Goal: Navigation & Orientation: Find specific page/section

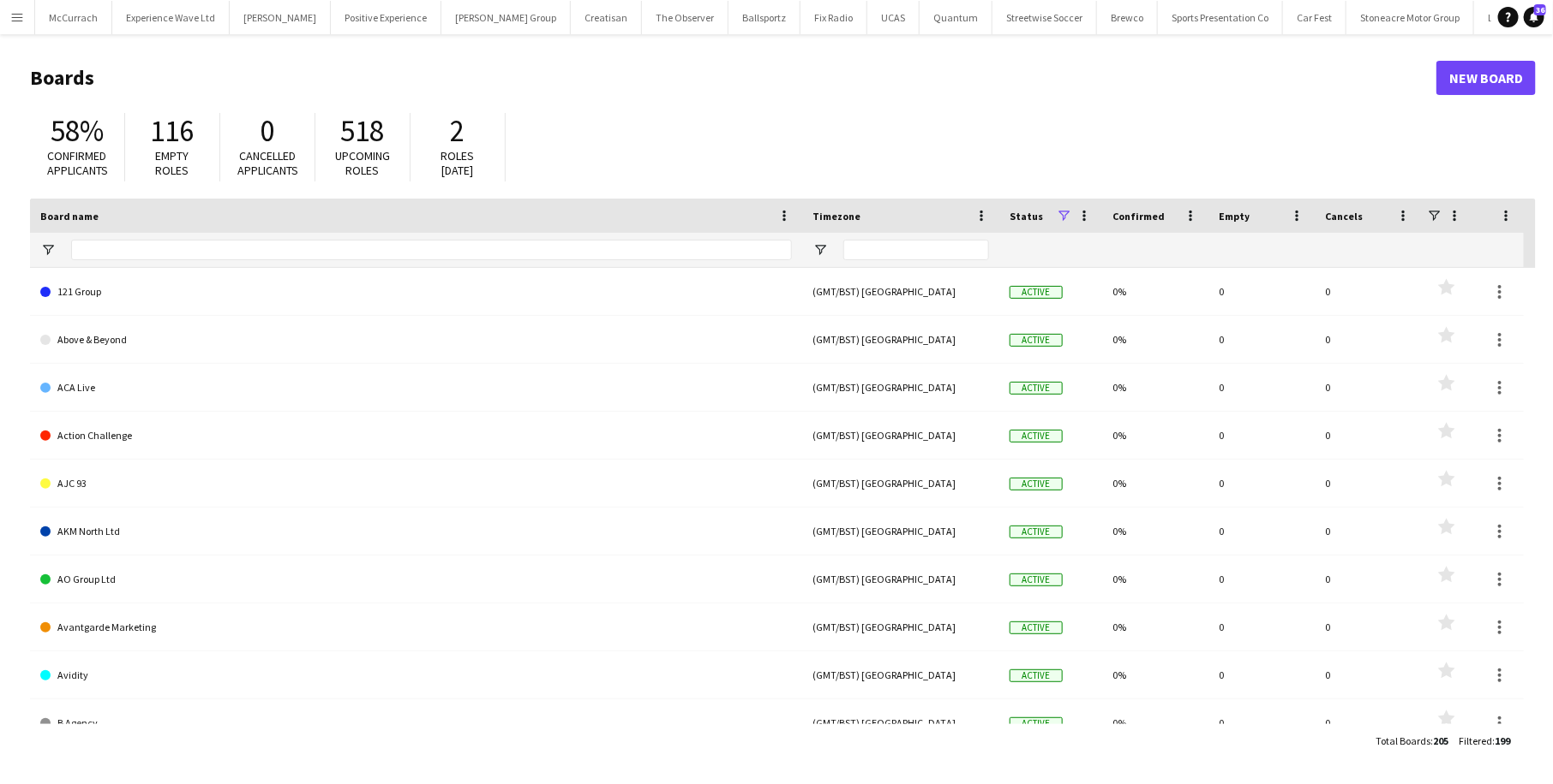
click at [15, 12] on app-icon "Menu" at bounding box center [17, 17] width 14 height 14
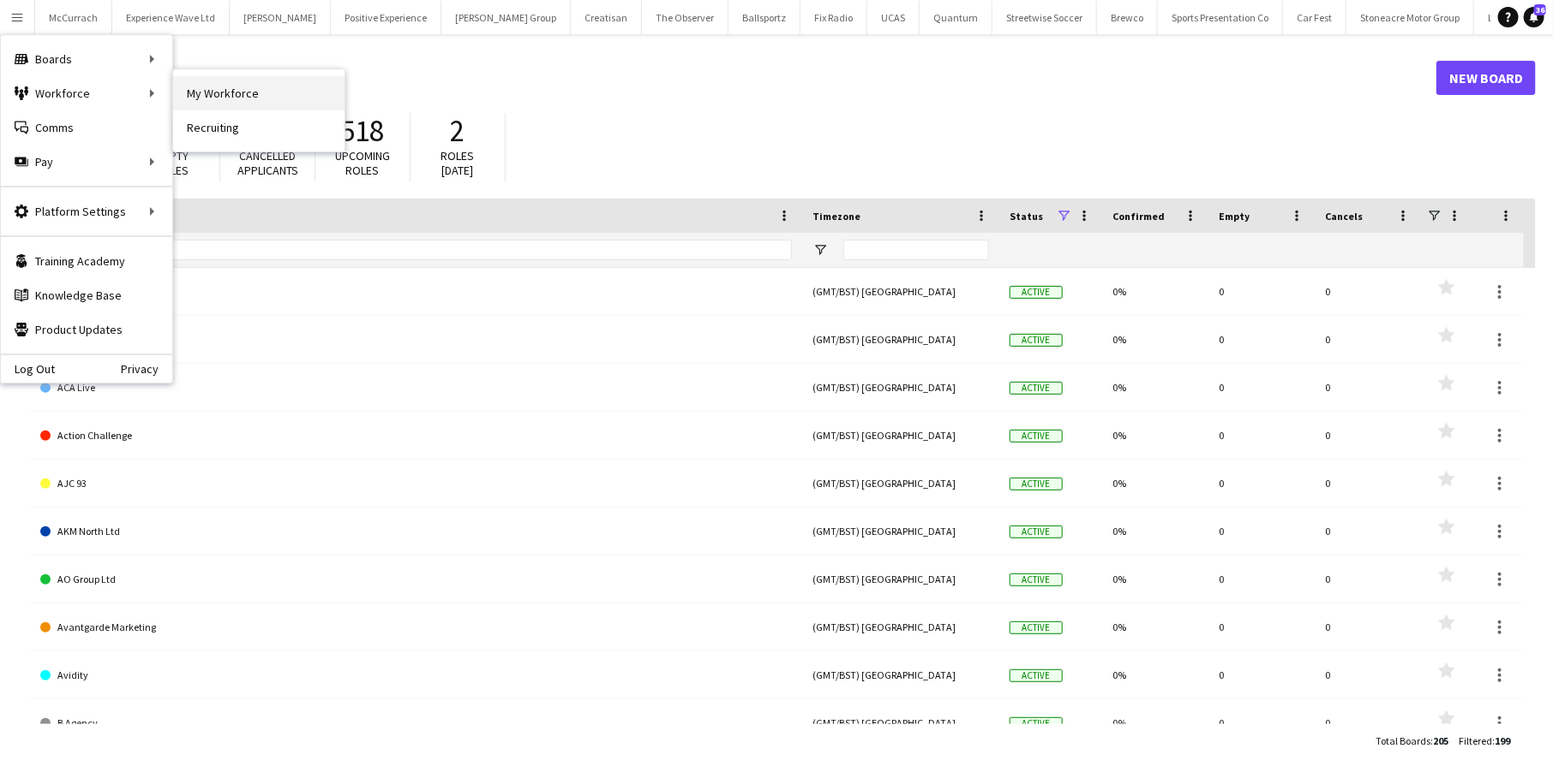
click at [202, 94] on link "My Workforce" at bounding box center [259, 93] width 172 height 34
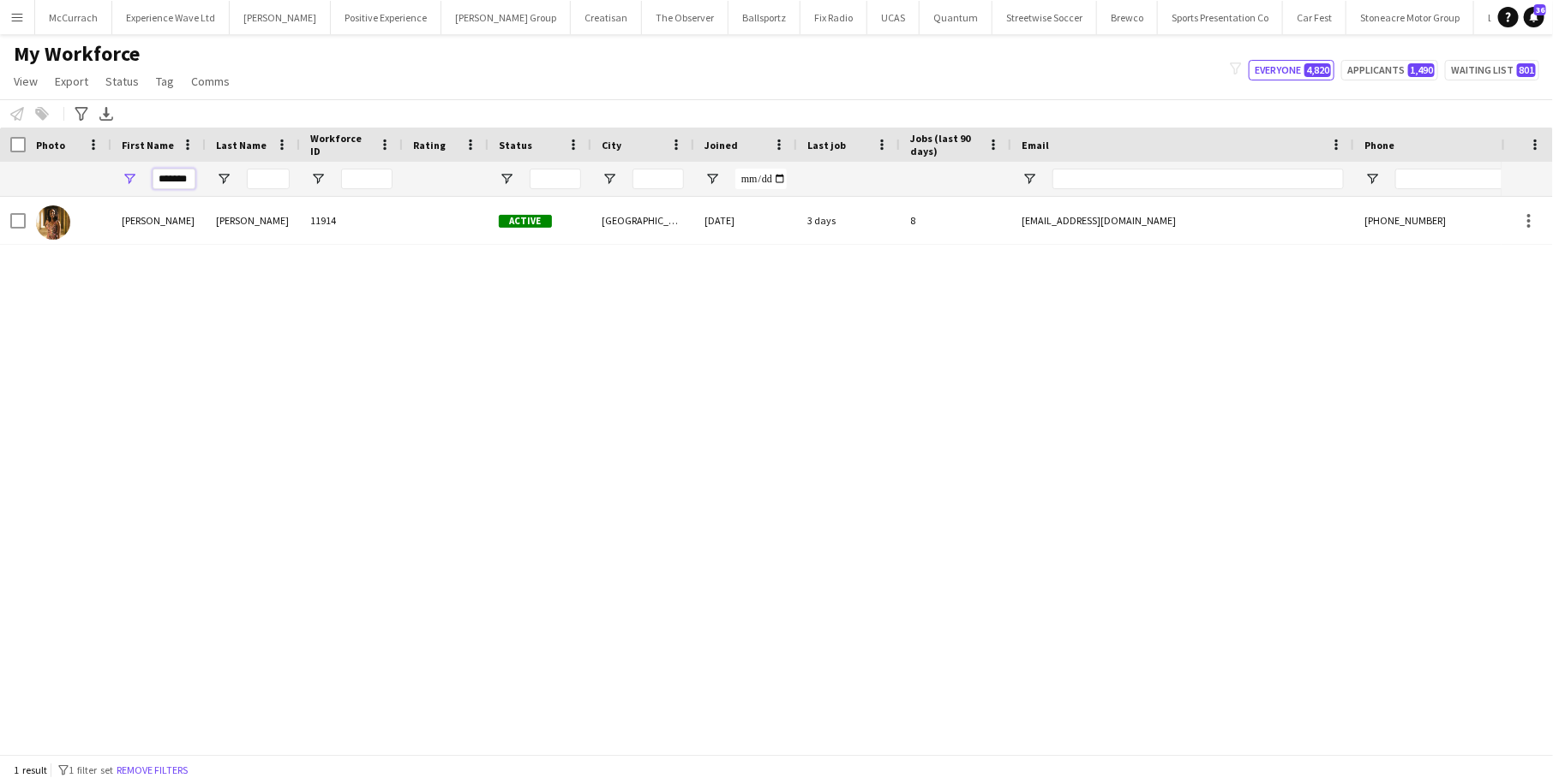
click at [167, 177] on input "*******" at bounding box center [174, 179] width 43 height 21
click at [122, 172] on button "Open Filter Menu" at bounding box center [129, 179] width 15 height 15
click at [184, 178] on input "*******" at bounding box center [174, 179] width 43 height 21
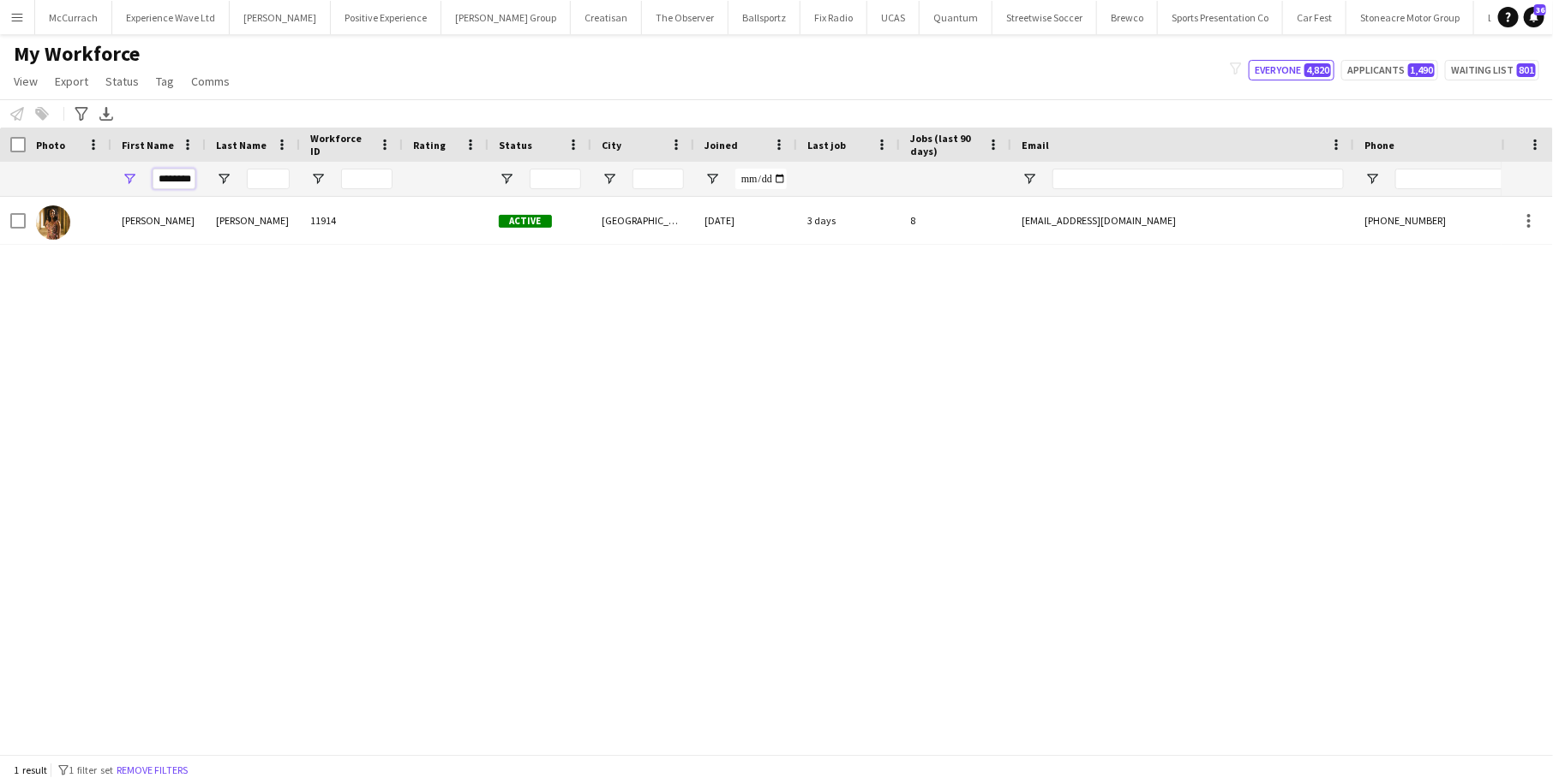
type input "********"
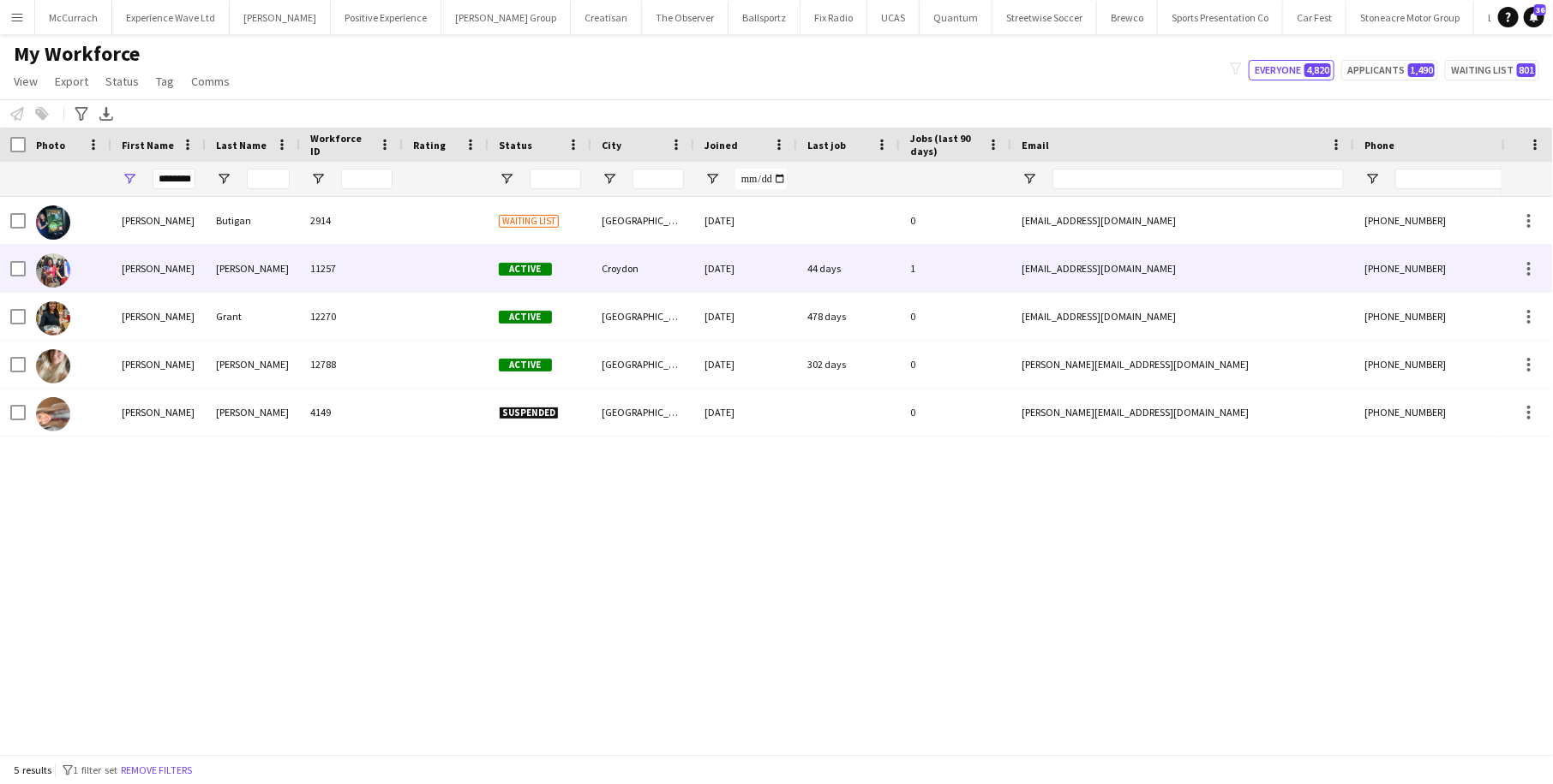
click at [283, 271] on div "Clarke" at bounding box center [253, 268] width 94 height 47
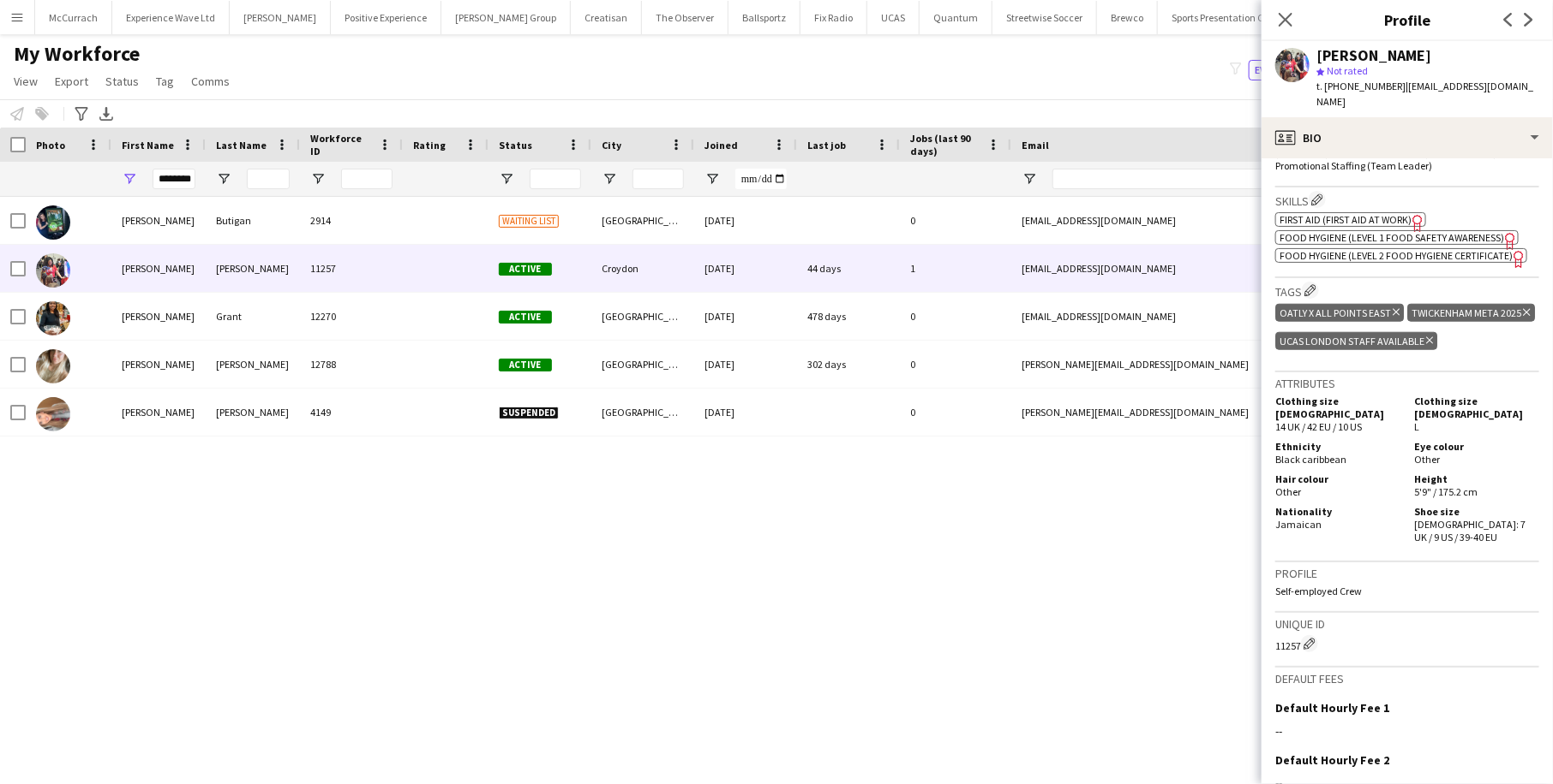
scroll to position [881, 0]
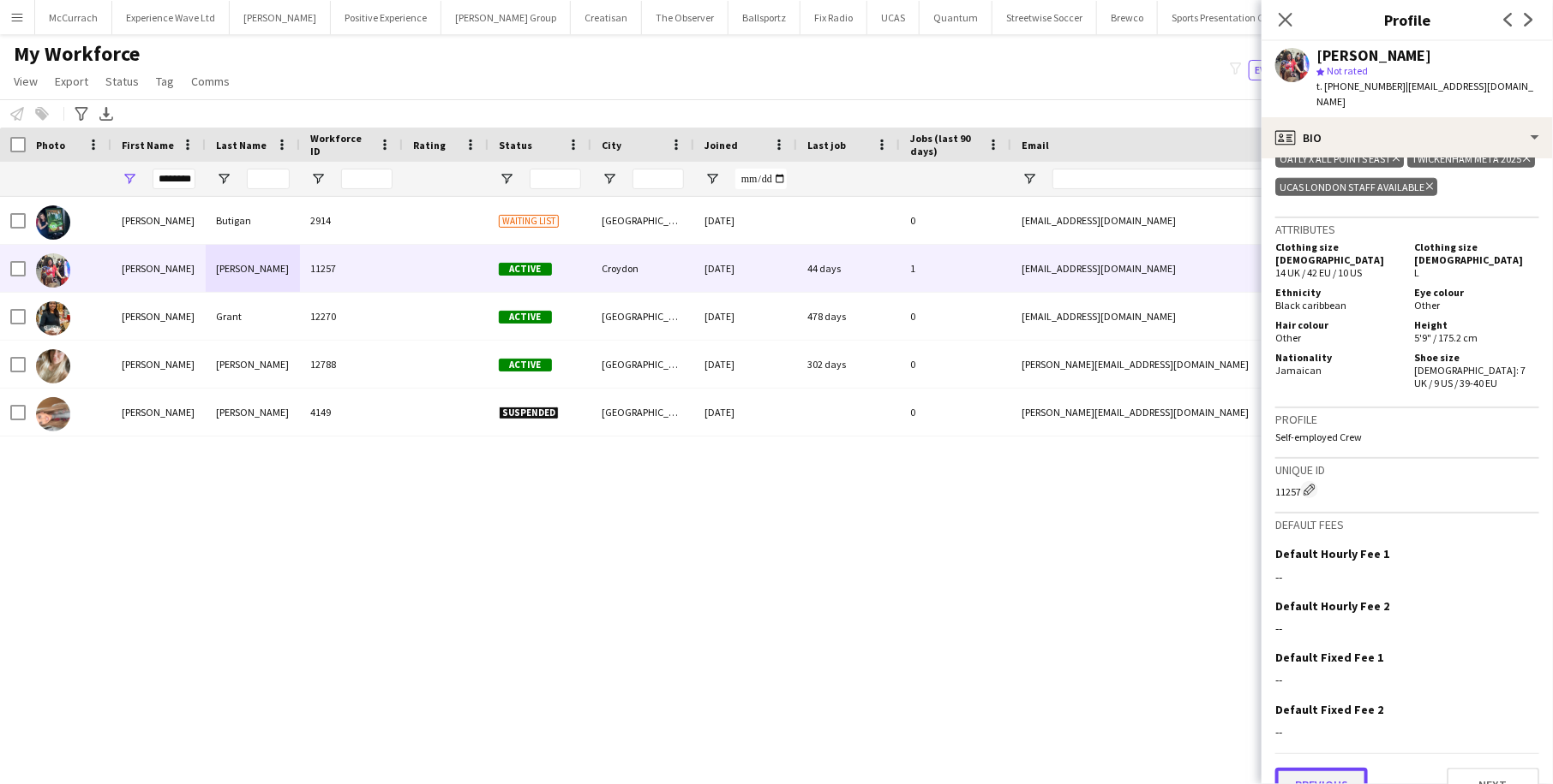
click at [1316, 768] on button "Previous" at bounding box center [1320, 785] width 93 height 34
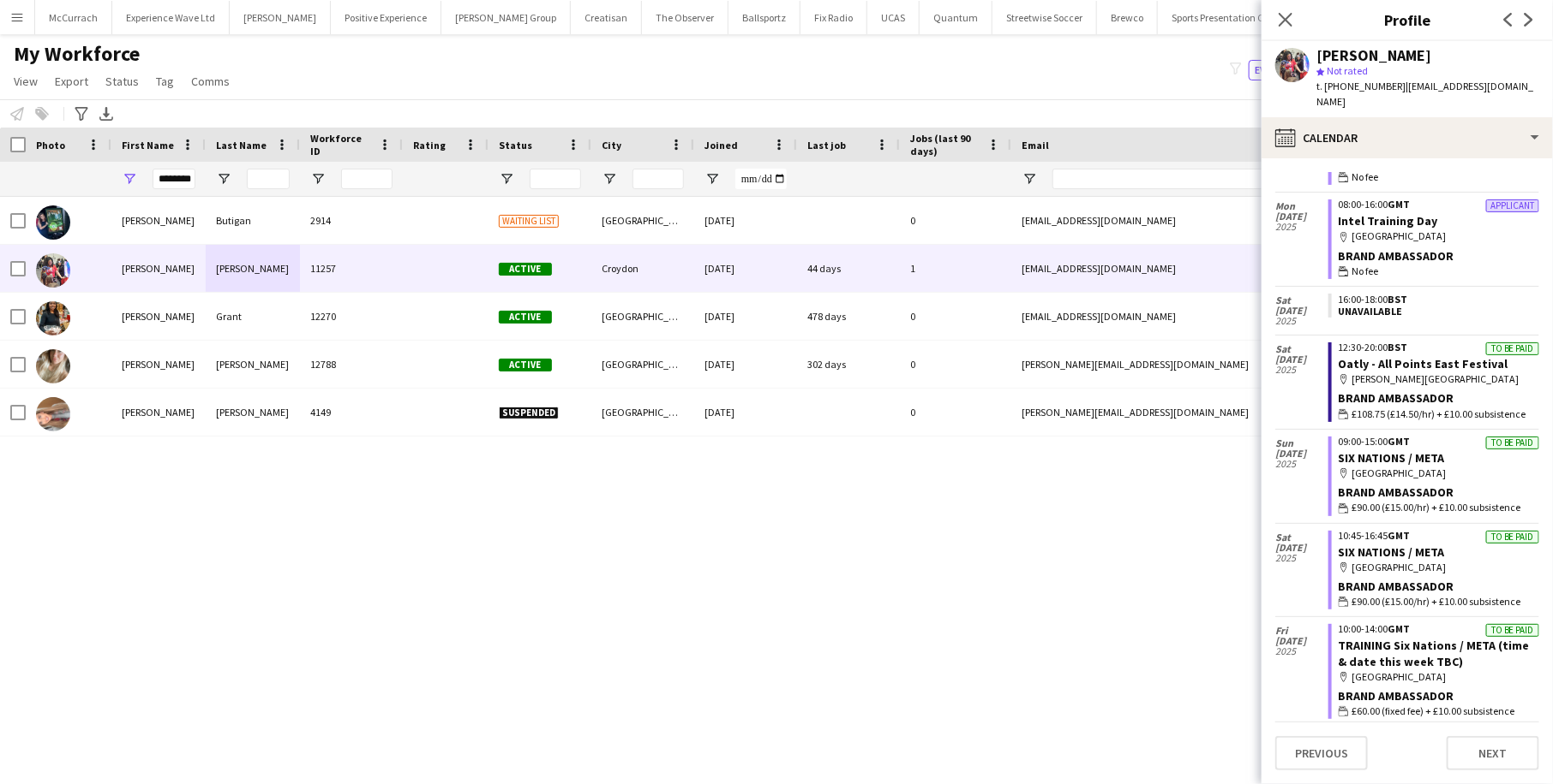
scroll to position [3114, 0]
click at [13, 27] on button "Menu" at bounding box center [17, 17] width 34 height 34
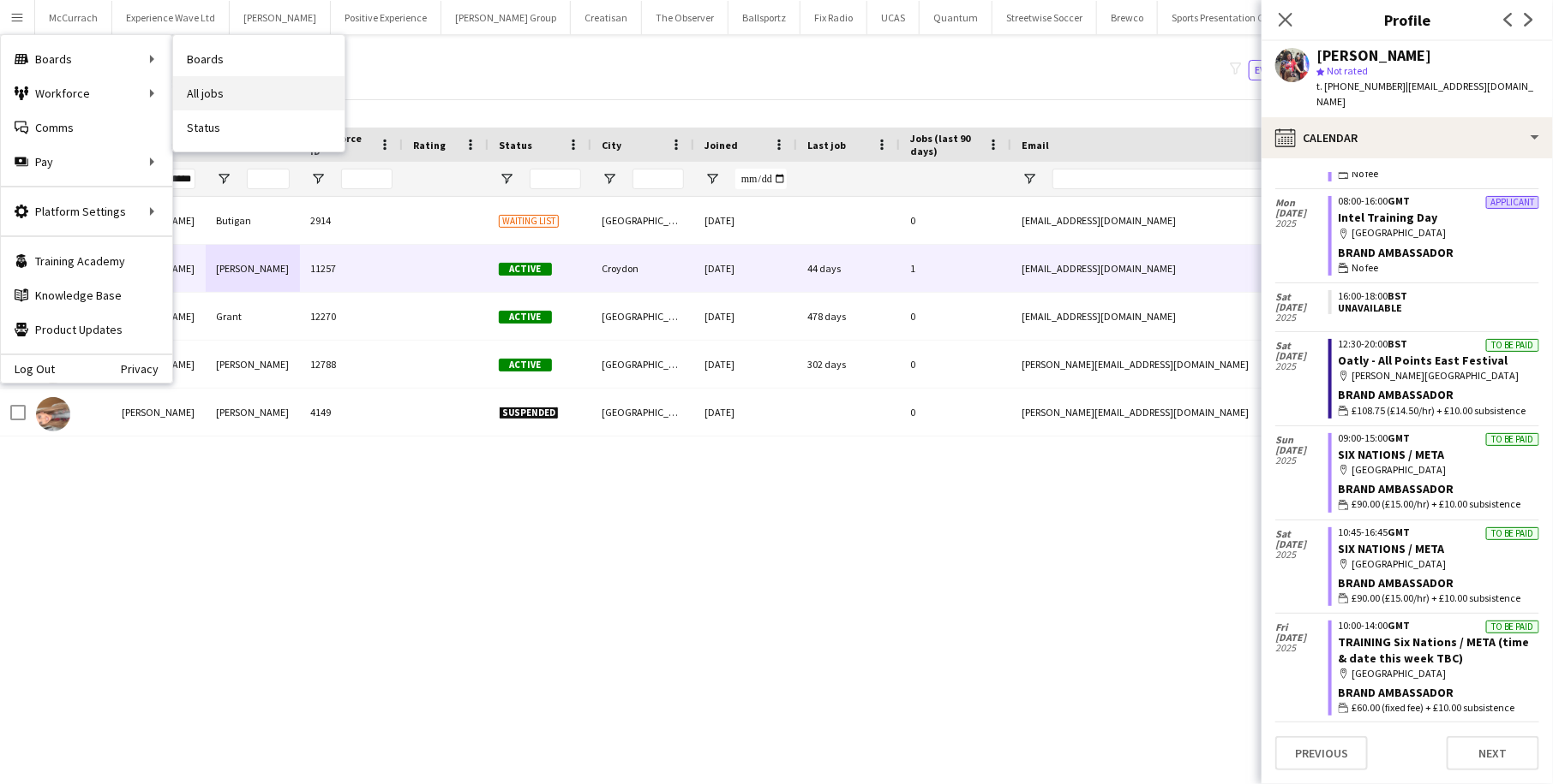
click at [216, 93] on link "All jobs" at bounding box center [259, 93] width 172 height 34
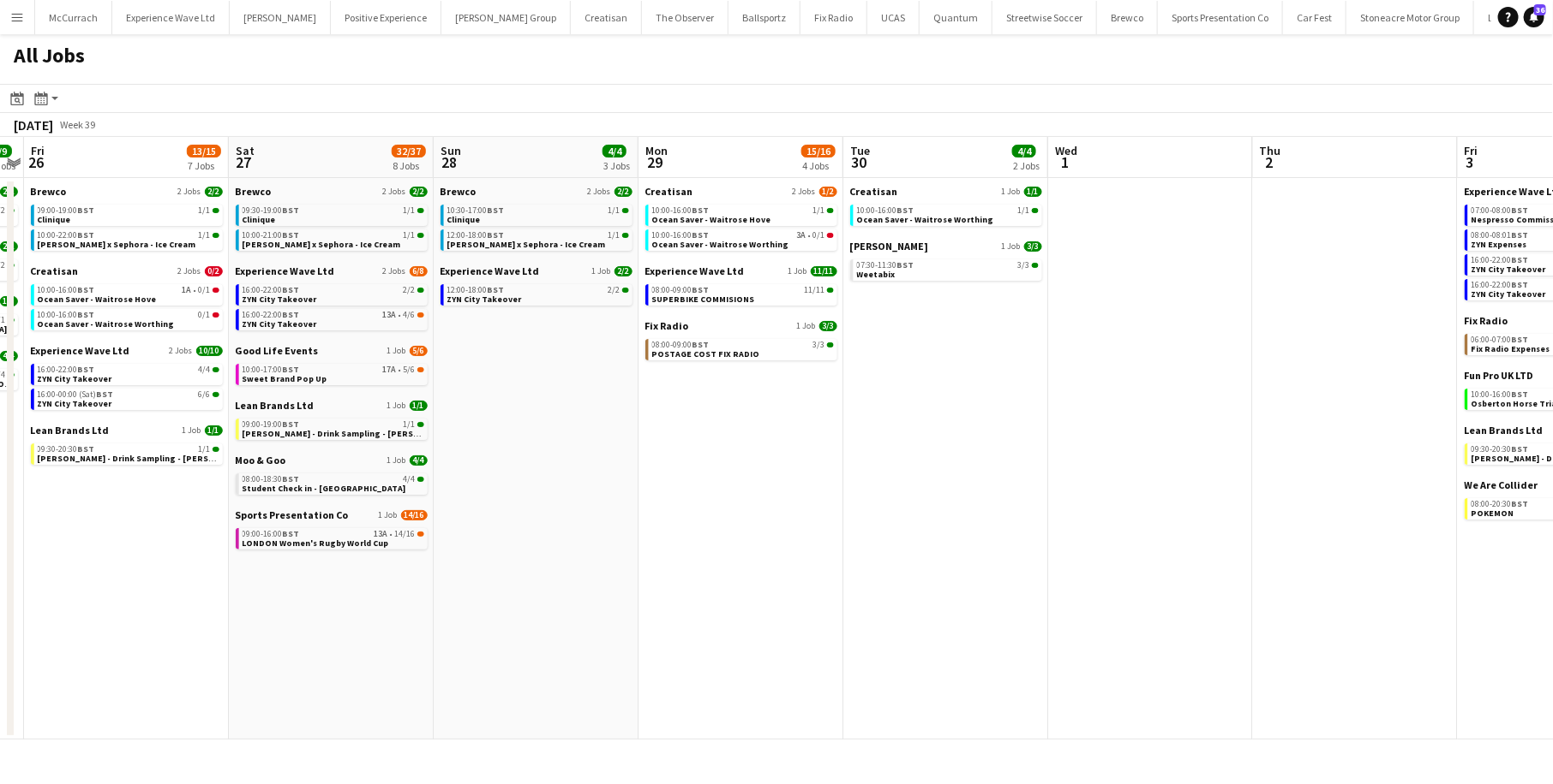
scroll to position [0, 384]
click at [704, 358] on span "POSTAGE COST FIX RADIO" at bounding box center [708, 353] width 108 height 11
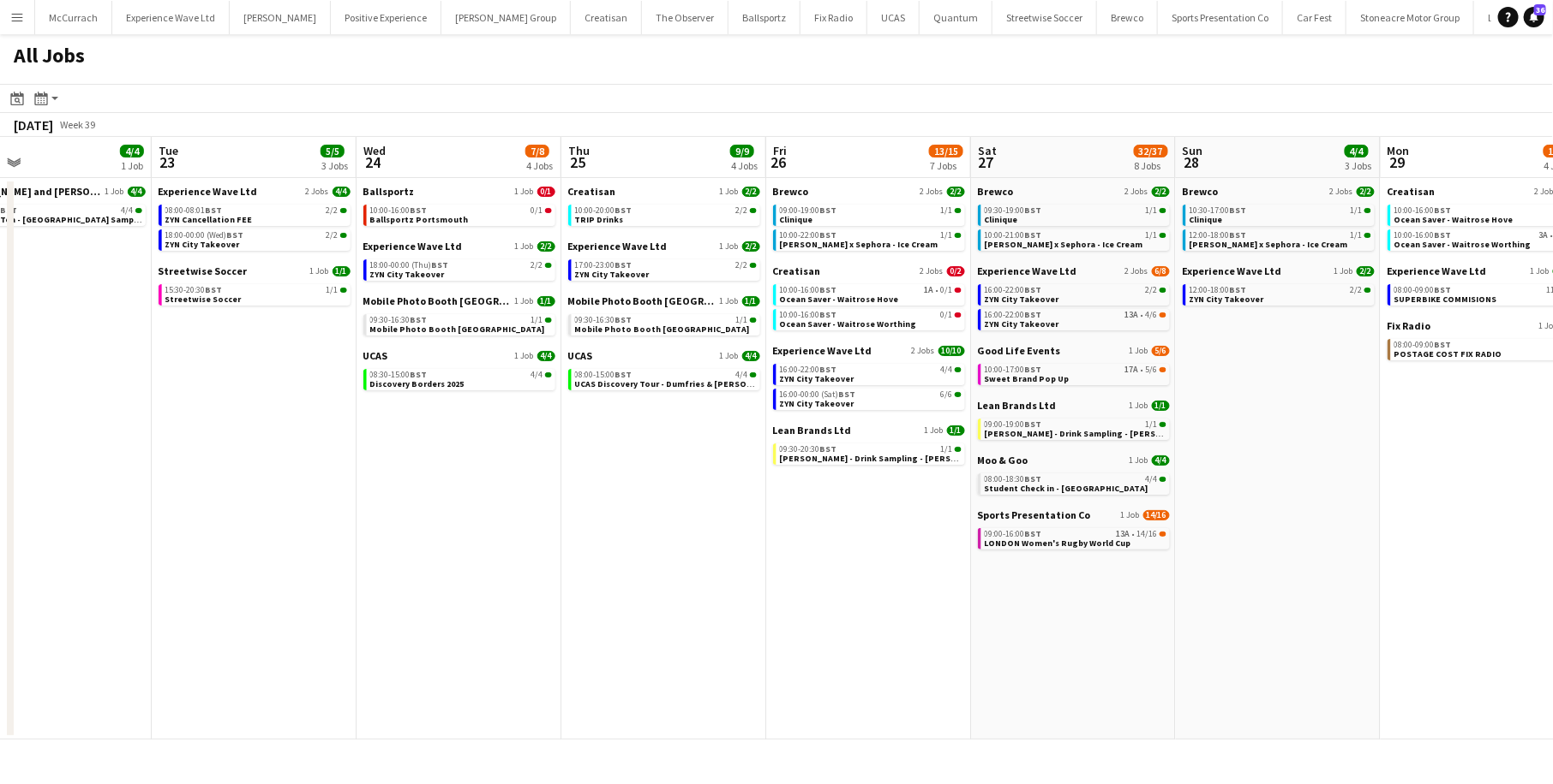
scroll to position [0, 407]
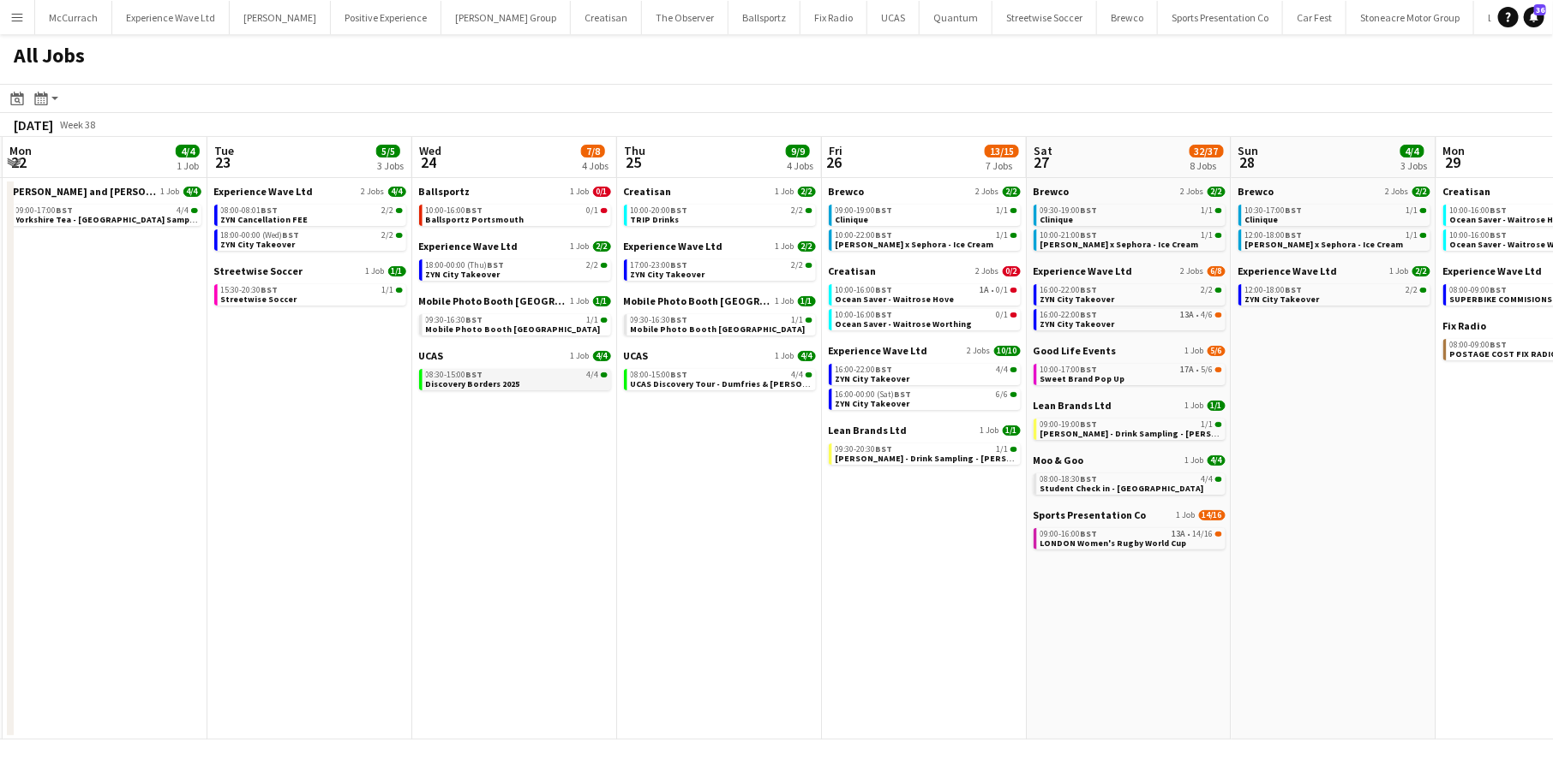
click at [504, 384] on span "Discovery Borders 2025" at bounding box center [473, 383] width 94 height 11
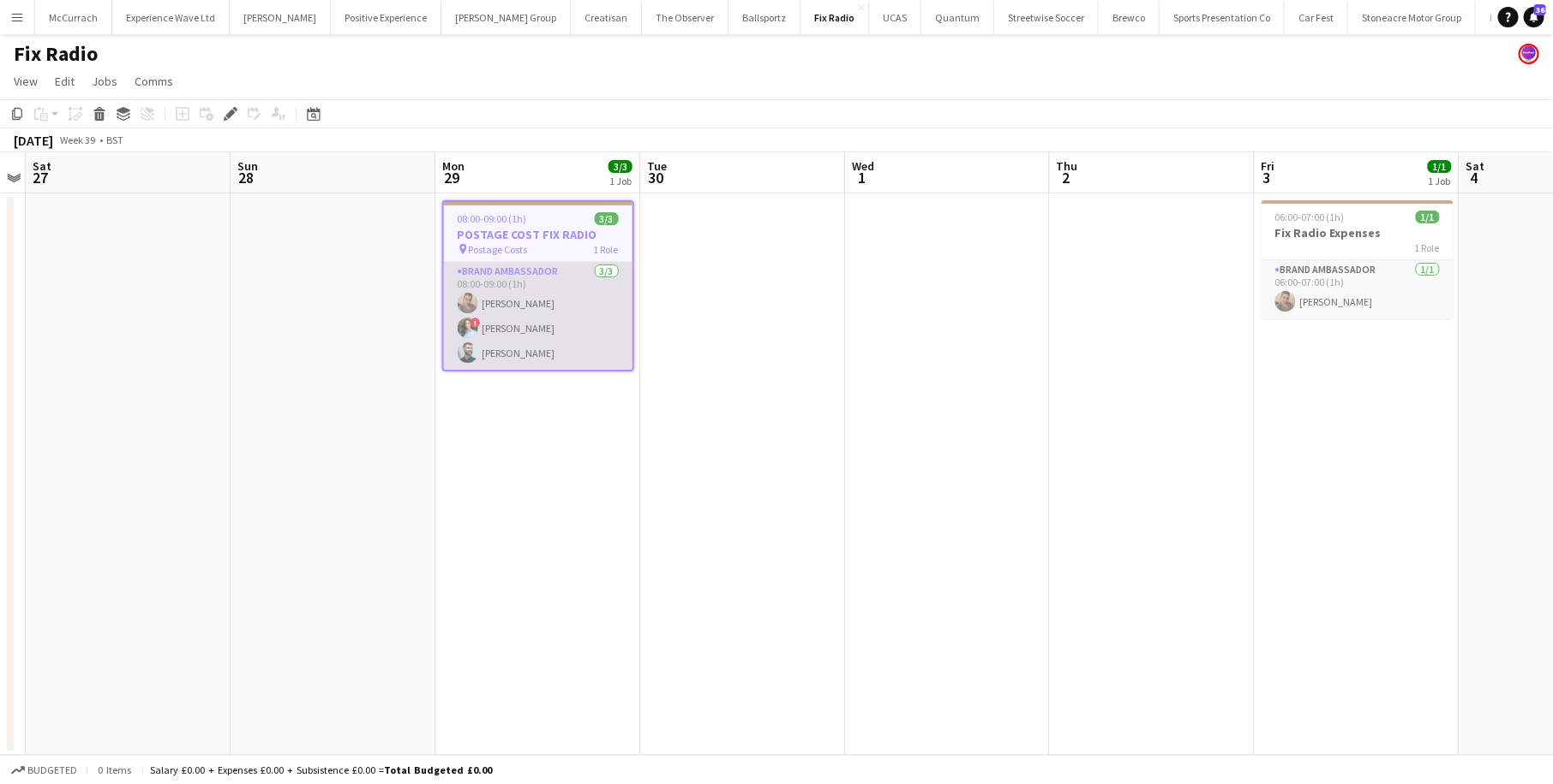
click at [553, 330] on app-card-role "Brand Ambassador 3/3 08:00-09:00 (1h) Samantha Gloster ! Kayleigh King Haydn Be…" at bounding box center [538, 316] width 189 height 108
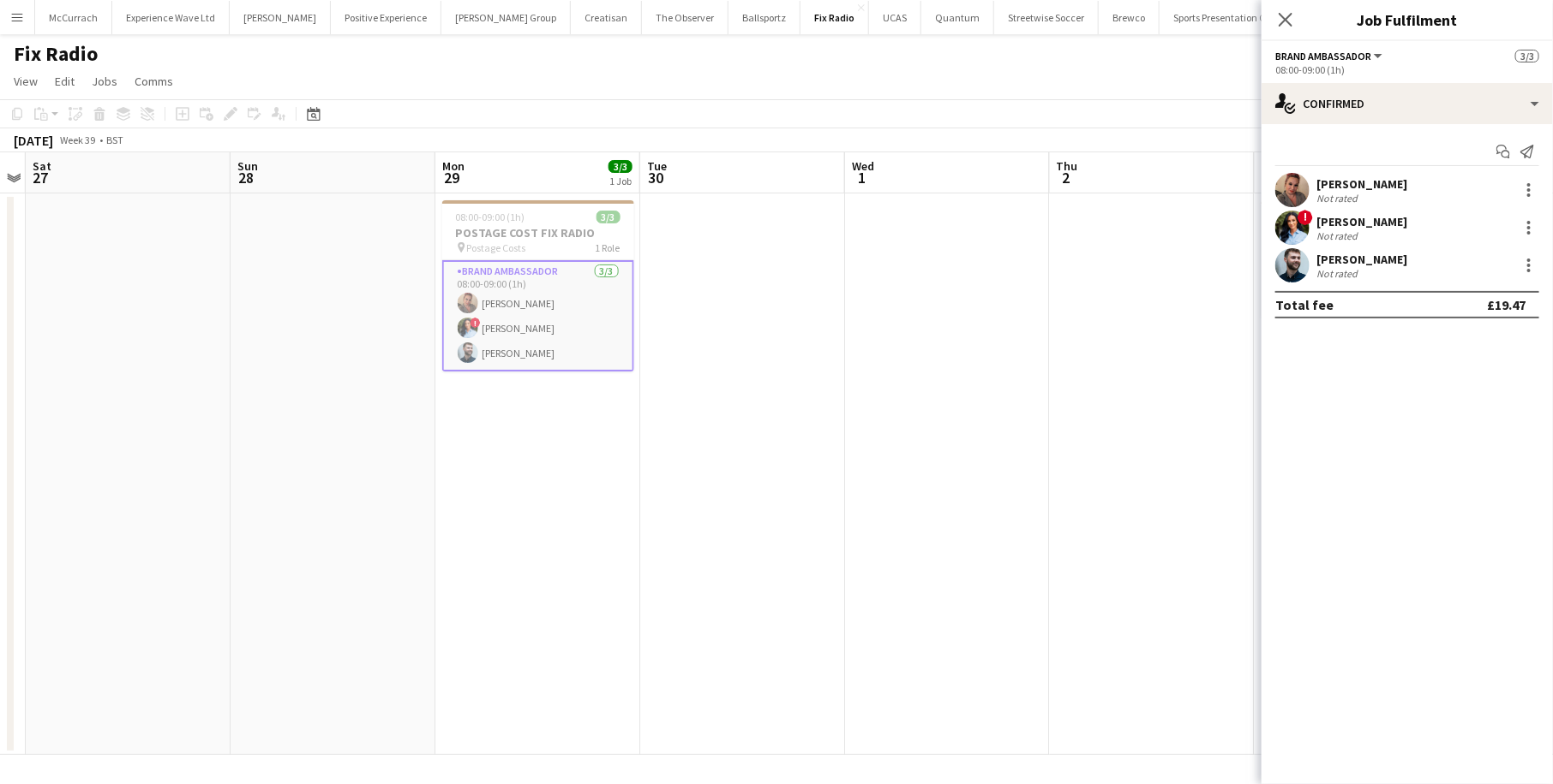
click at [263, 323] on app-date-cell at bounding box center [332, 474] width 205 height 562
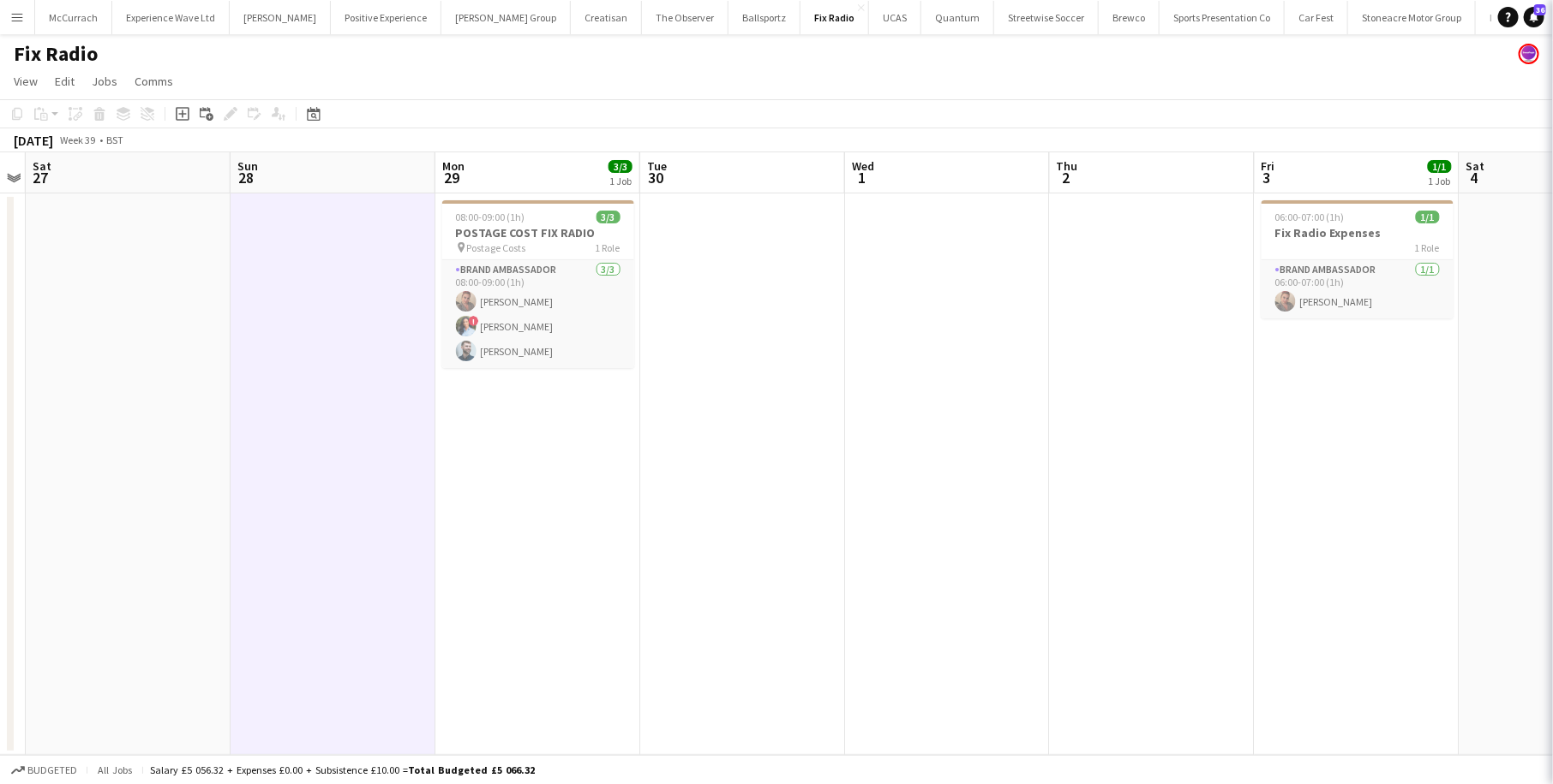
scroll to position [0, 590]
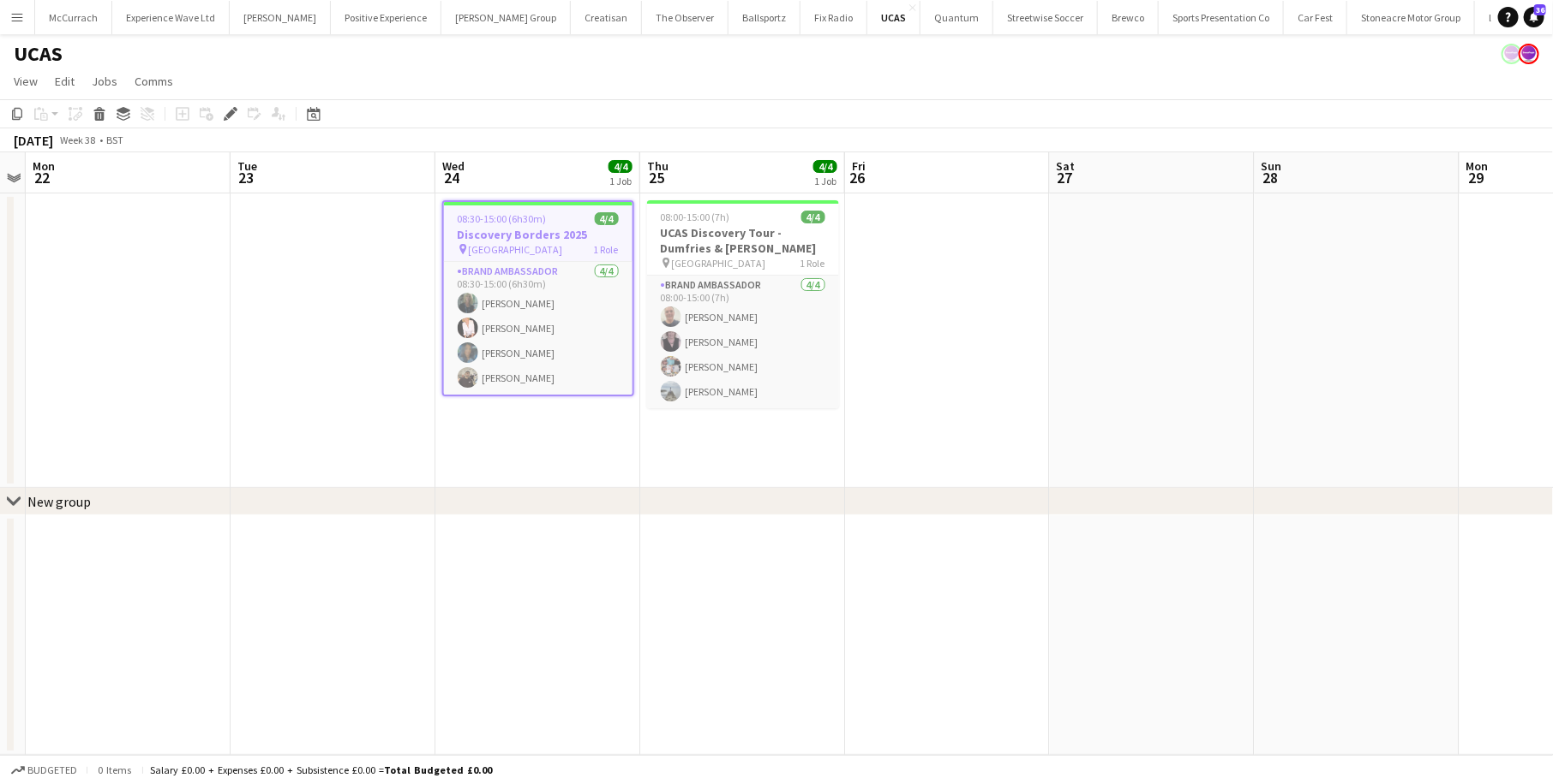
click at [19, 9] on button "Menu" at bounding box center [17, 17] width 34 height 34
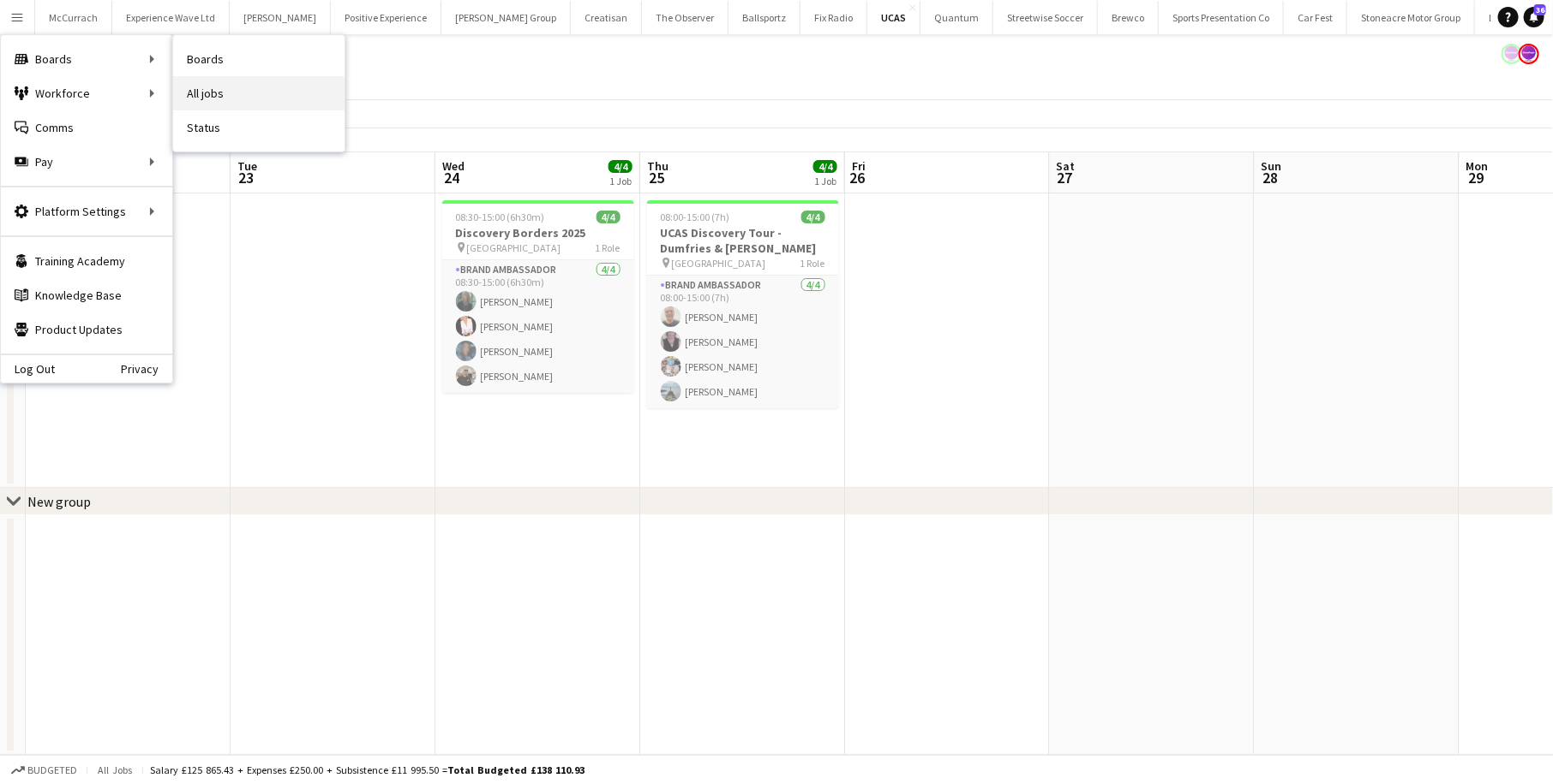
click at [218, 94] on link "All jobs" at bounding box center [259, 93] width 172 height 34
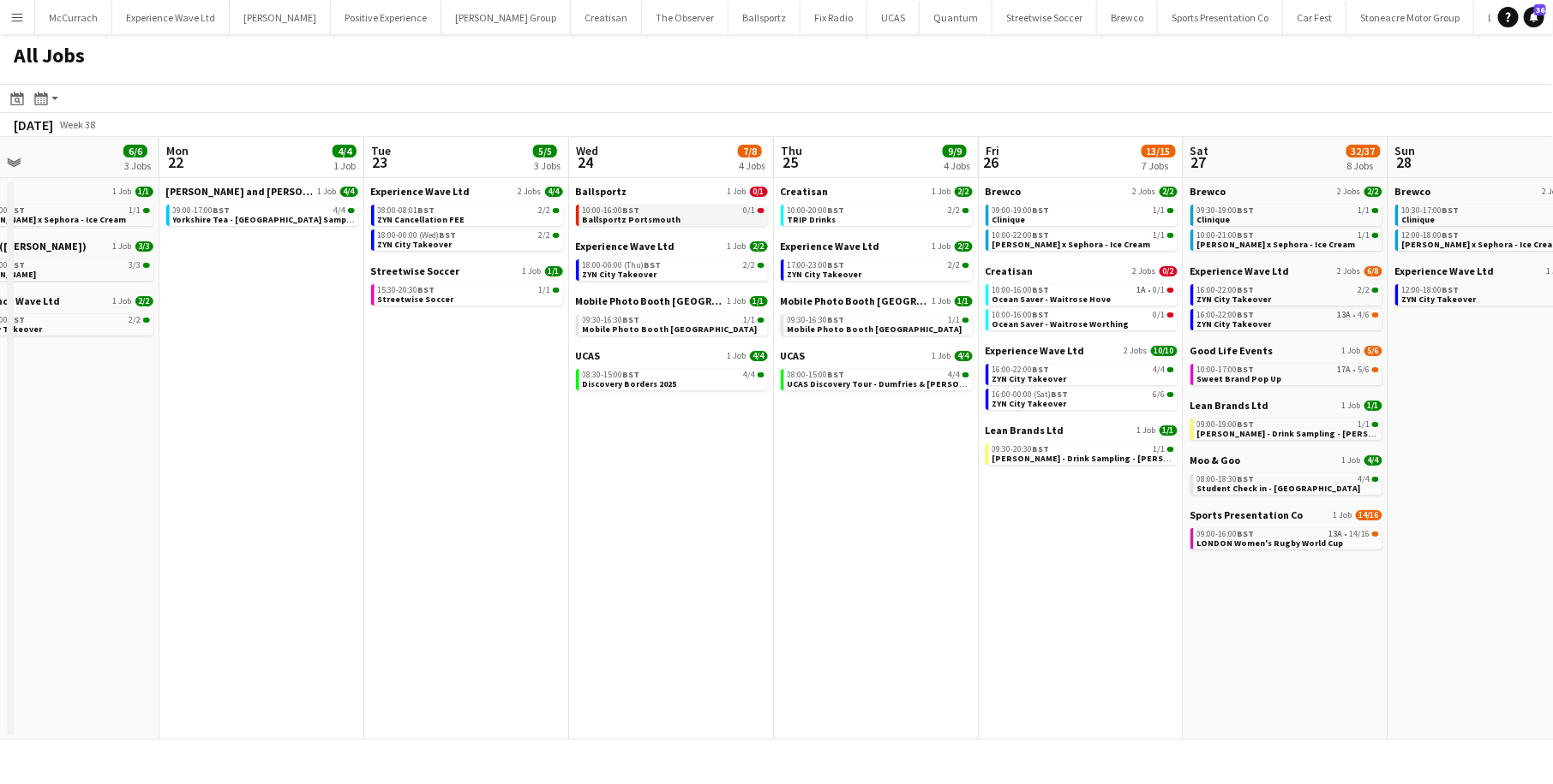
scroll to position [0, 356]
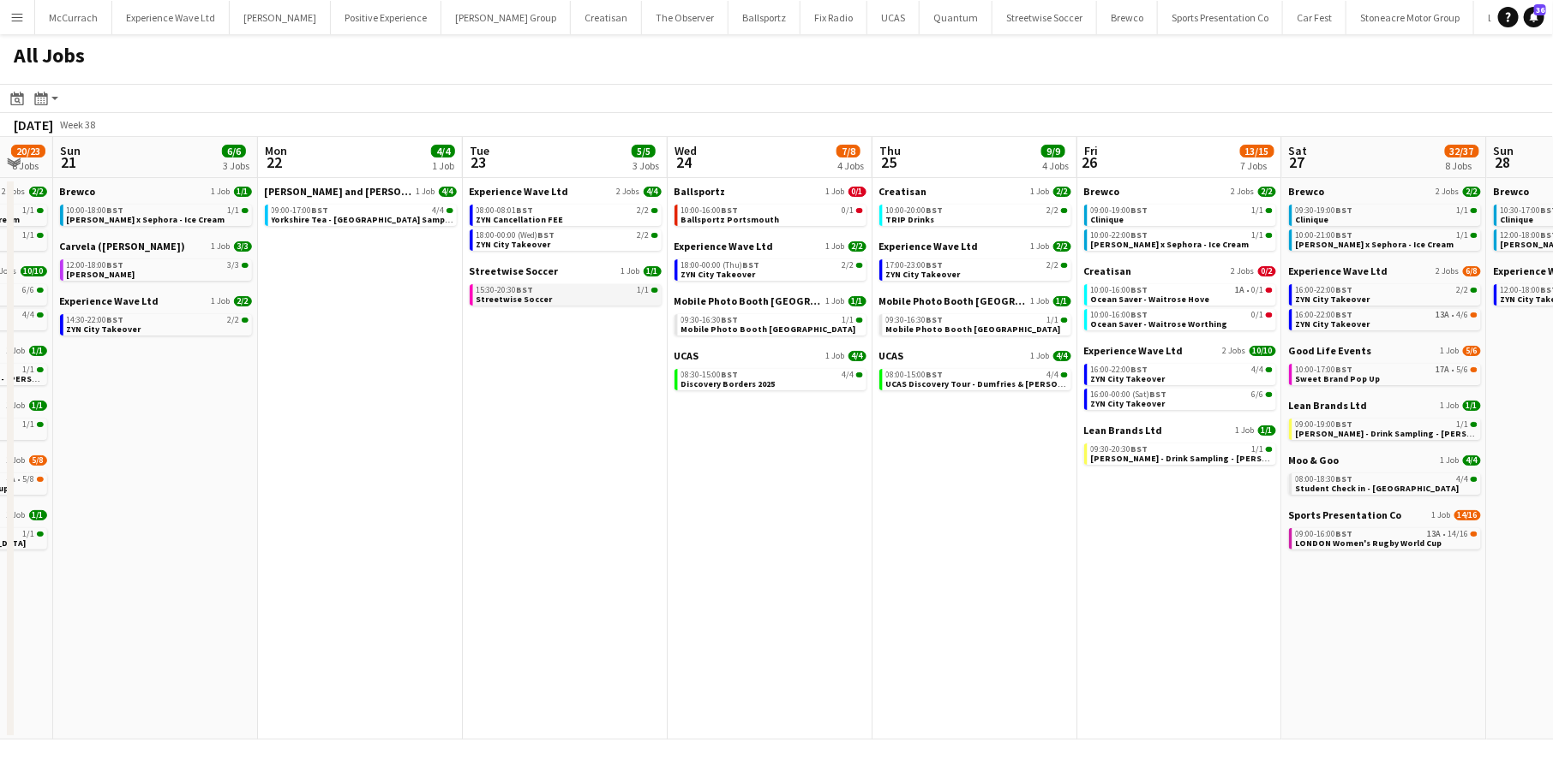
click at [488, 299] on span "Streetwise Soccer" at bounding box center [514, 298] width 76 height 11
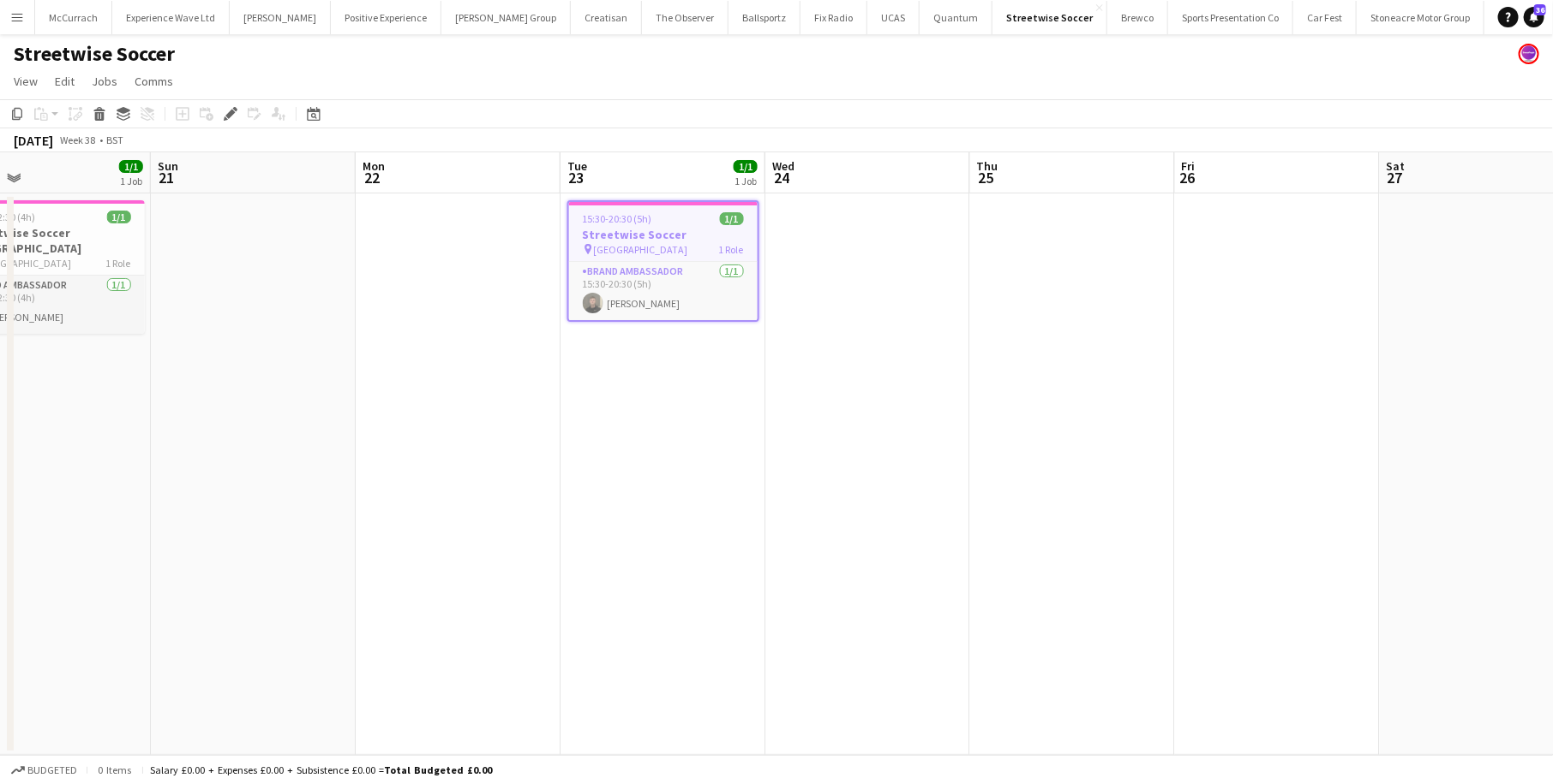
scroll to position [0, 678]
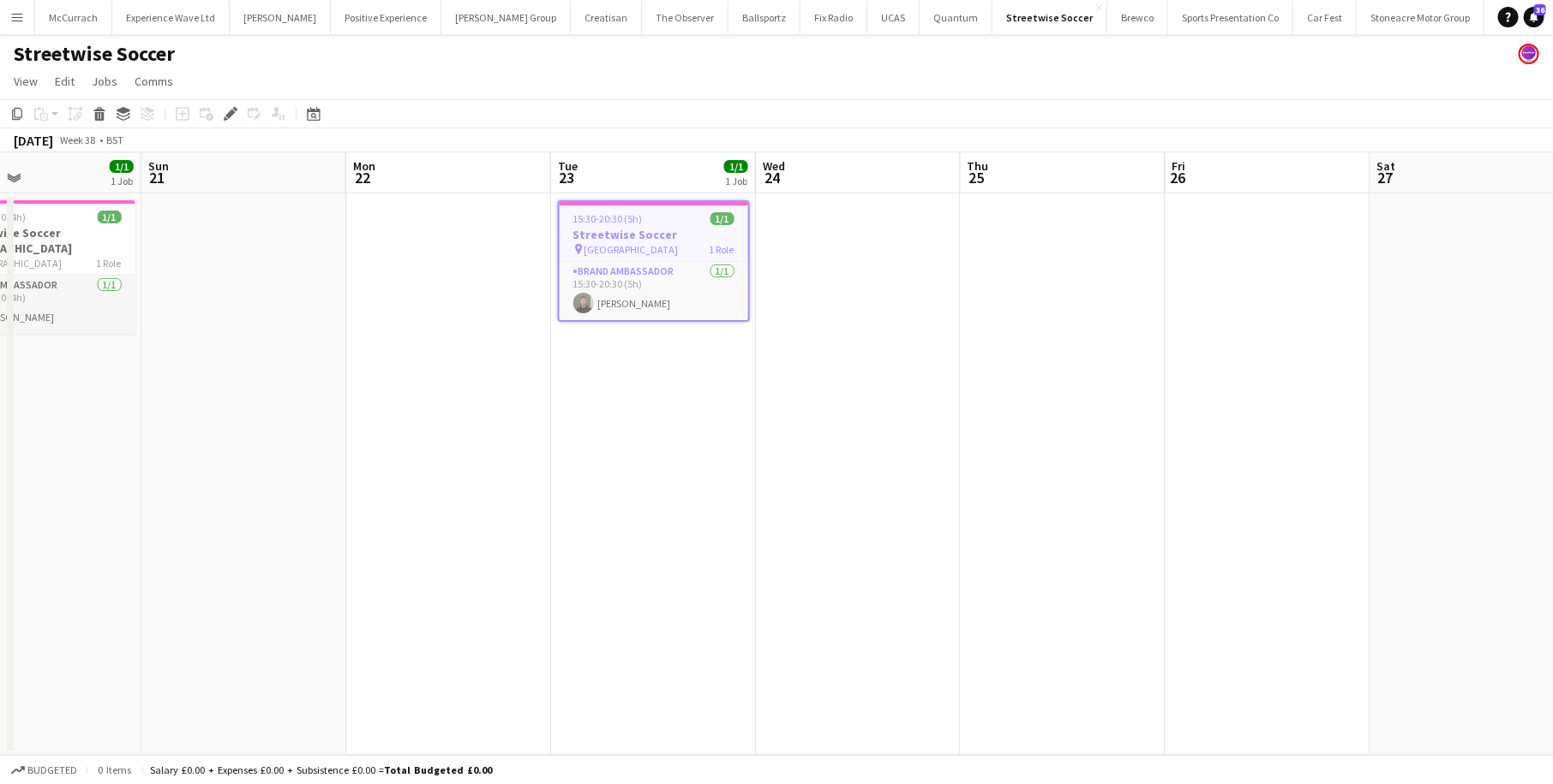
click at [12, 34] on div "Menu Boards Boards Boards All jobs Status Workforce Workforce My Workforce Recr…" at bounding box center [776, 392] width 1553 height 784
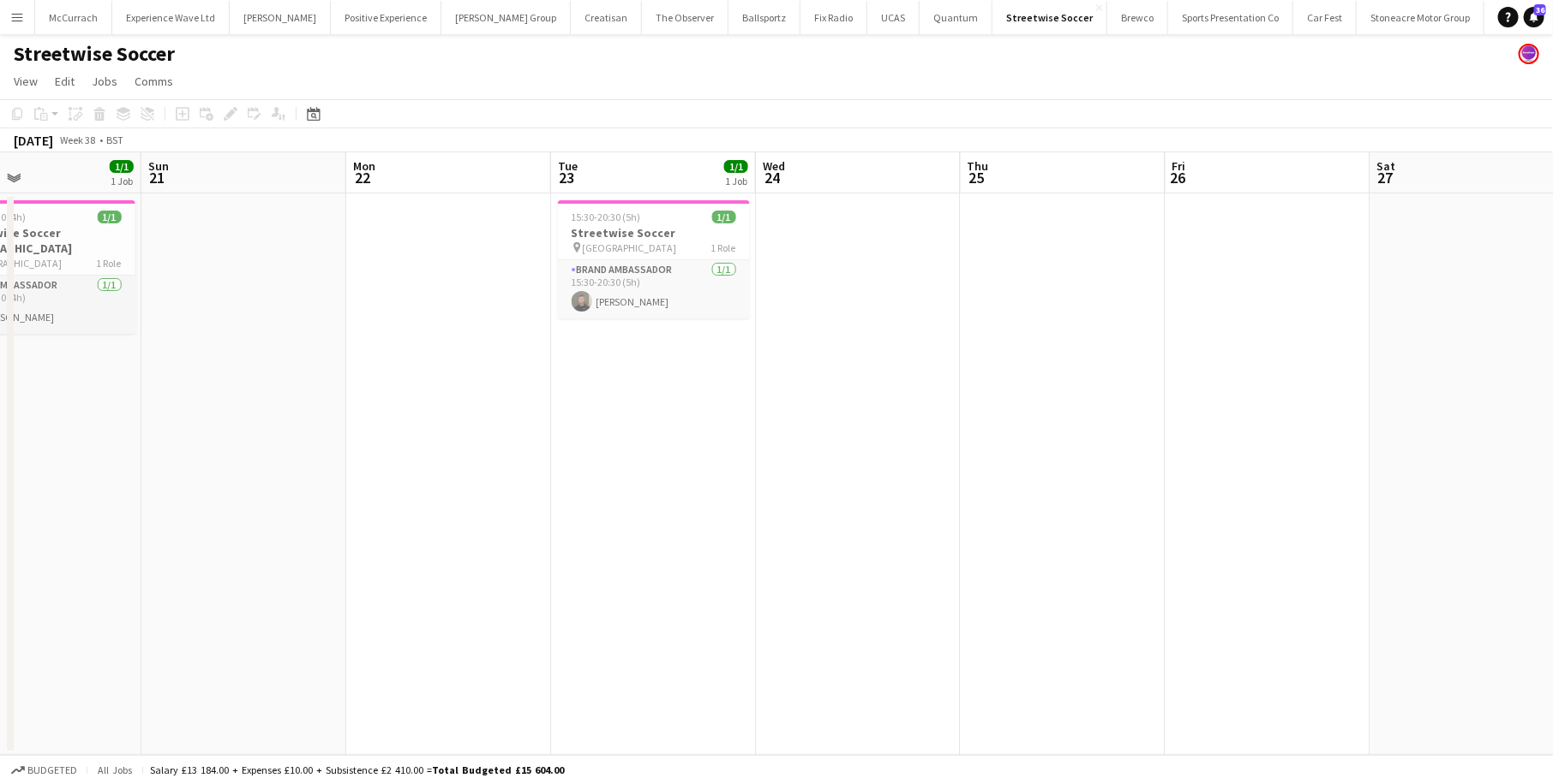
click at [14, 26] on button "Menu" at bounding box center [17, 17] width 34 height 34
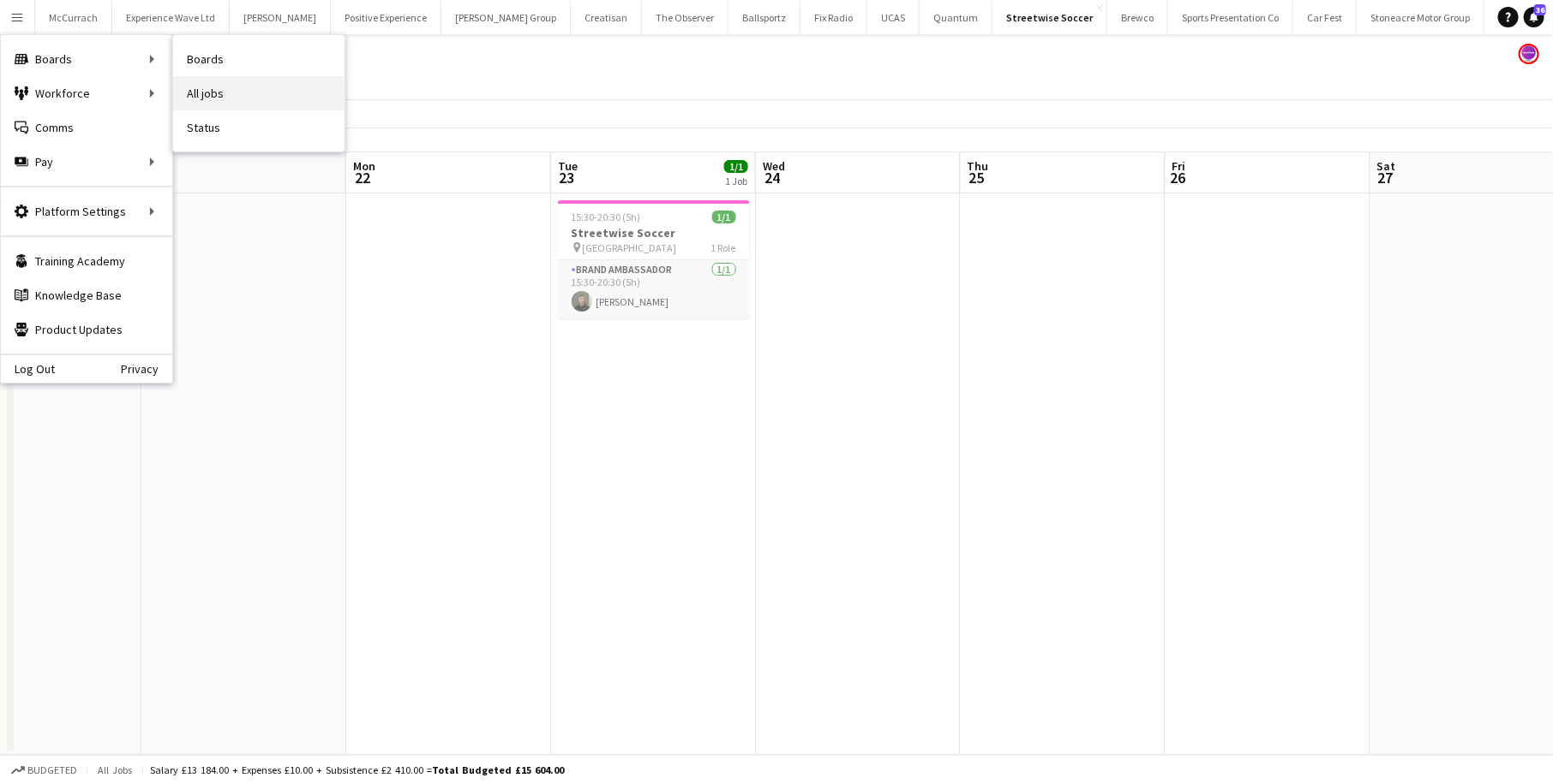
click at [186, 89] on link "All jobs" at bounding box center [259, 93] width 172 height 34
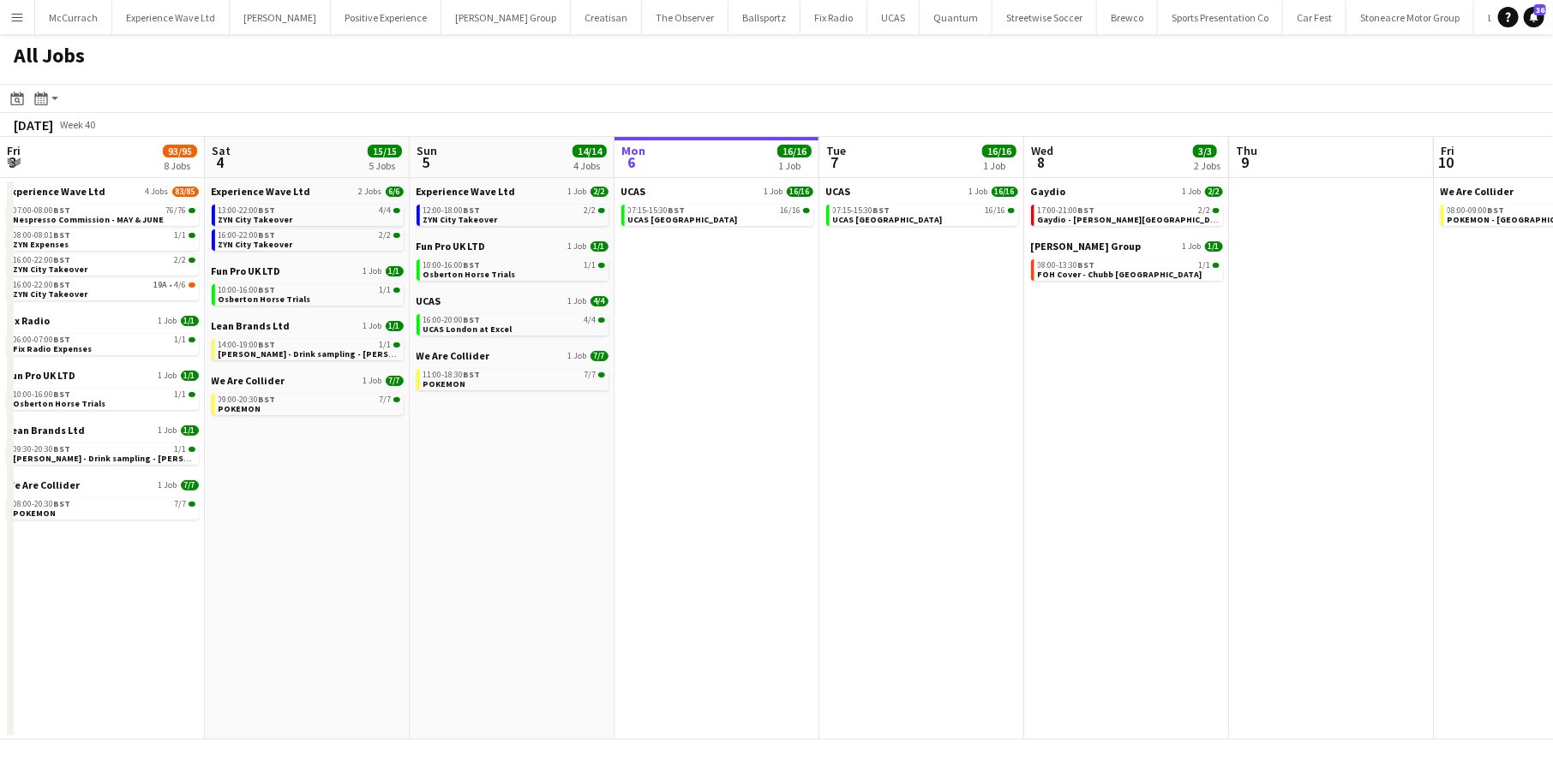
scroll to position [0, 409]
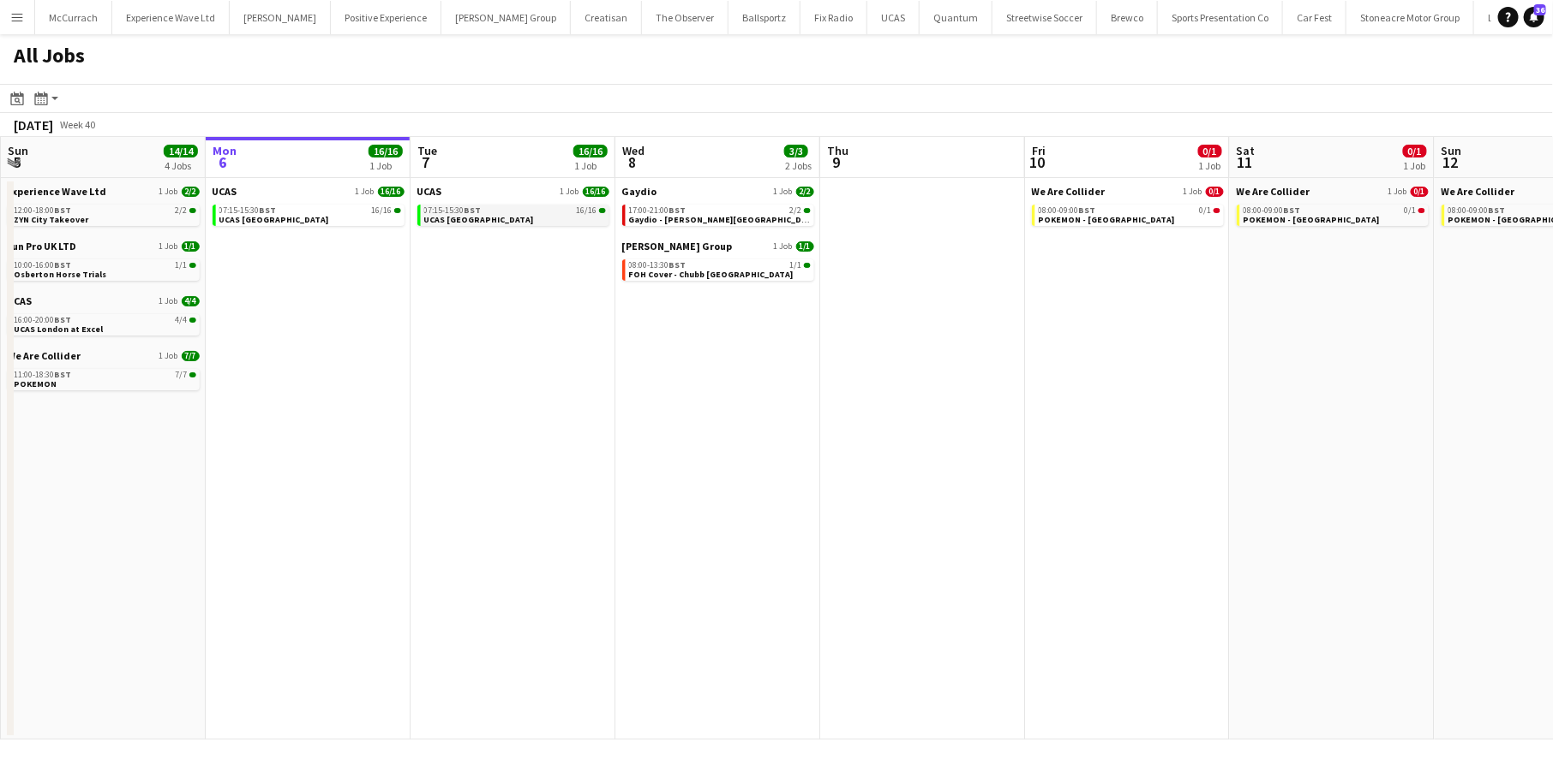
click at [505, 214] on link "07:15-15:30 BST 16/16 UCAS London" at bounding box center [515, 214] width 182 height 20
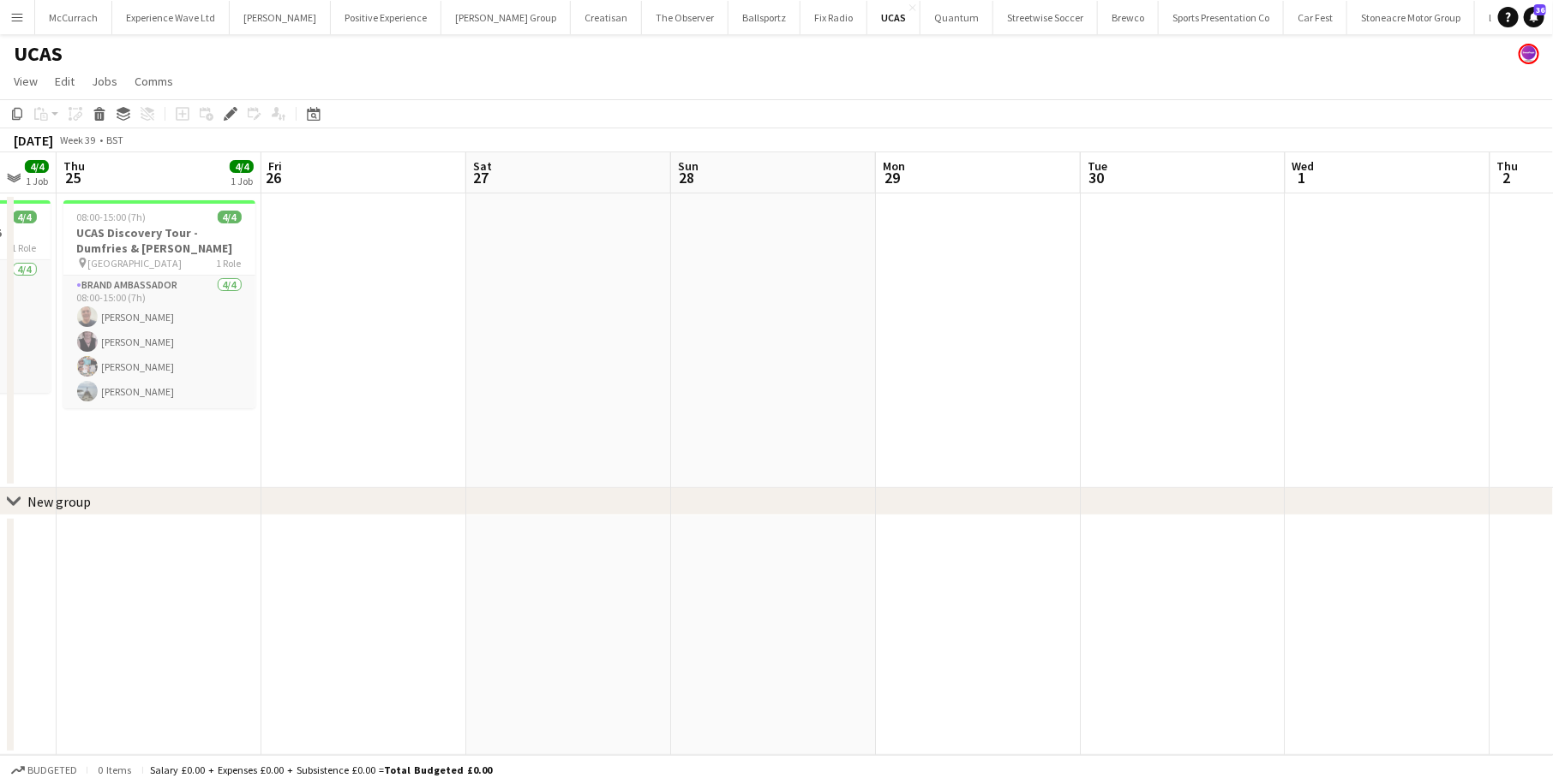
scroll to position [0, 353]
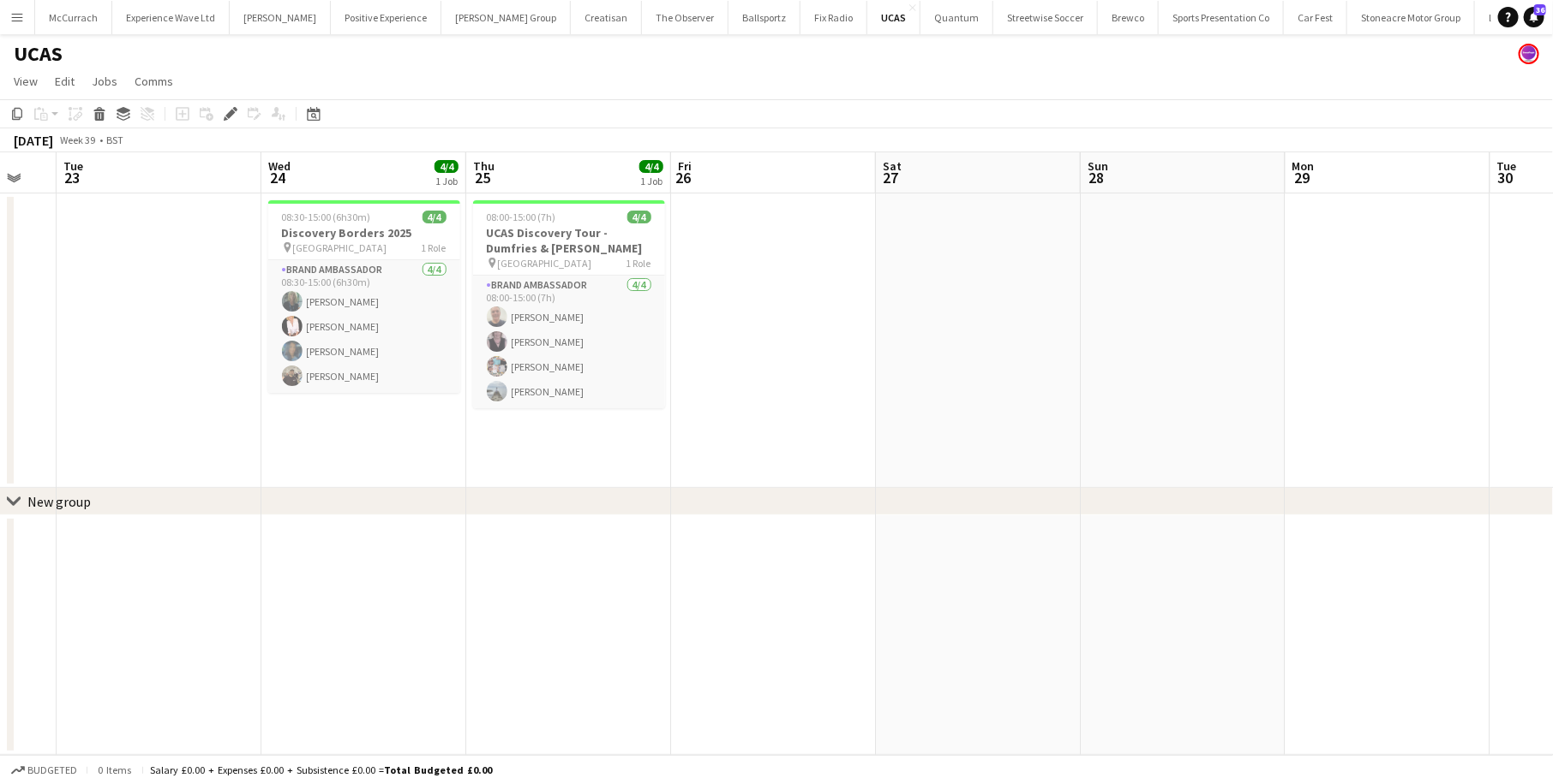
click at [12, 14] on app-icon "Menu" at bounding box center [17, 17] width 14 height 14
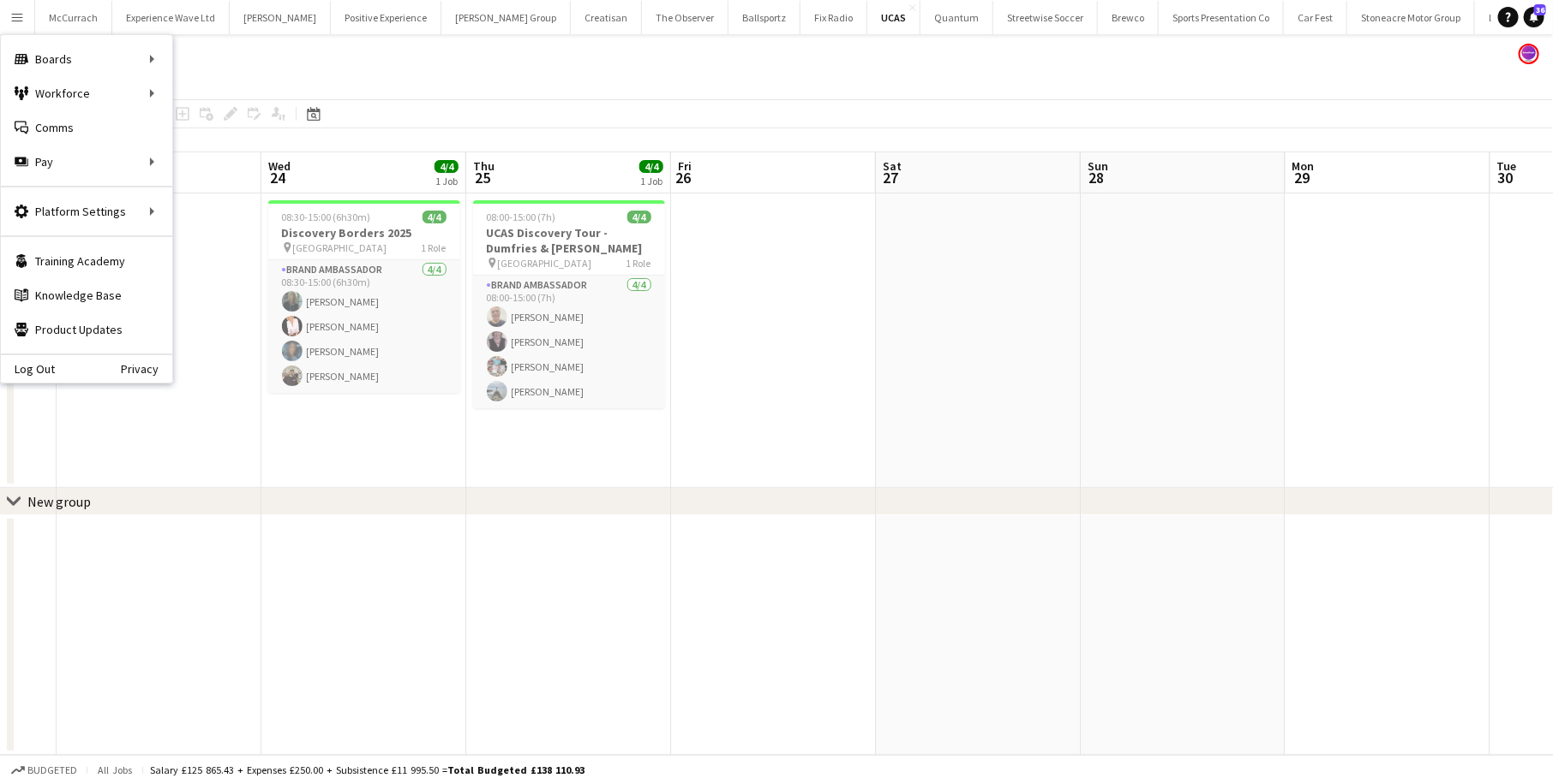
click at [207, 103] on app-toolbar "Copy Paste Paste Command V Paste with crew Command Shift V Paste linked Job Del…" at bounding box center [776, 114] width 1553 height 29
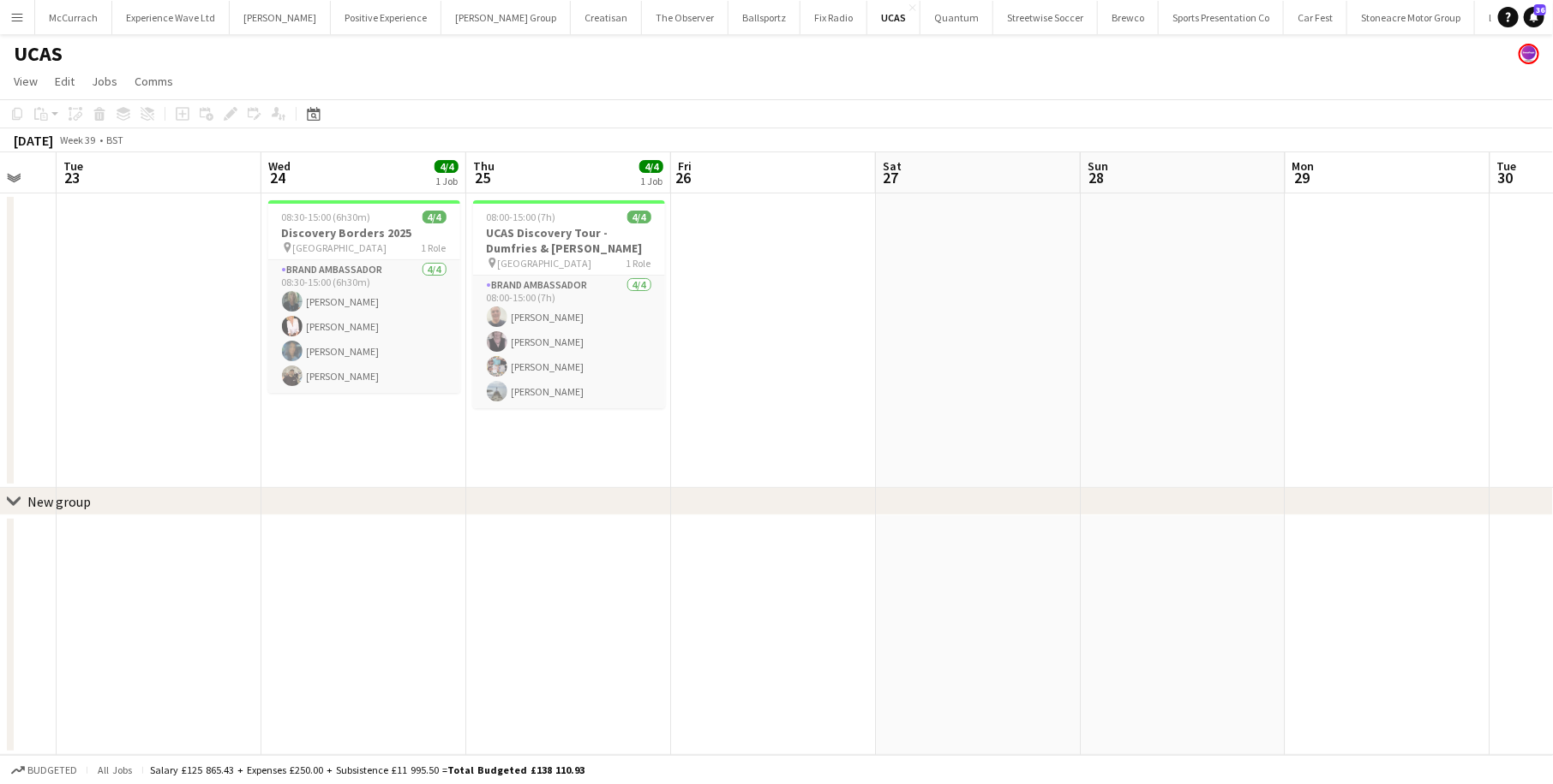
click at [21, 20] on app-icon "Menu" at bounding box center [17, 17] width 14 height 14
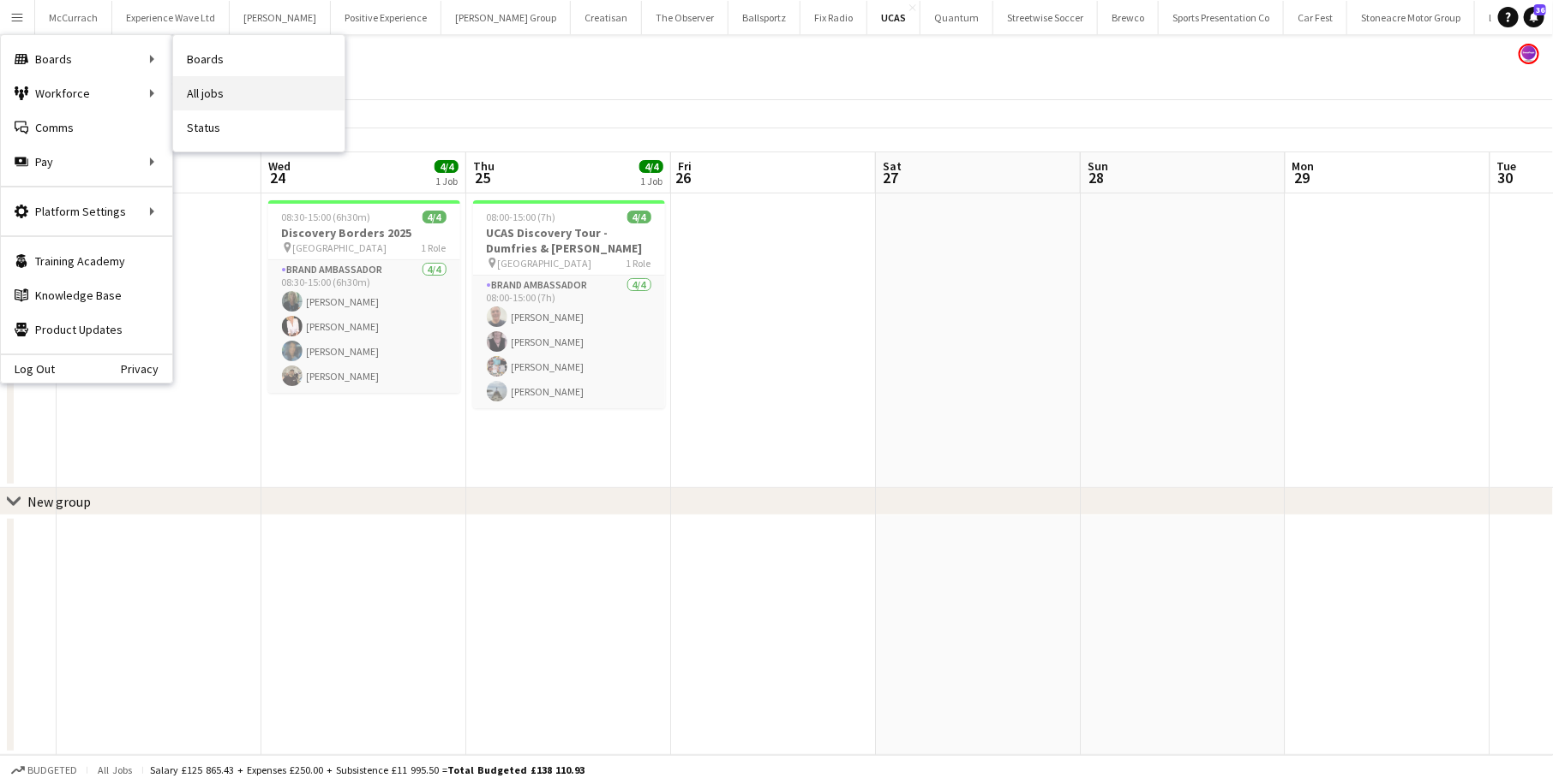
click at [220, 93] on link "All jobs" at bounding box center [259, 93] width 172 height 34
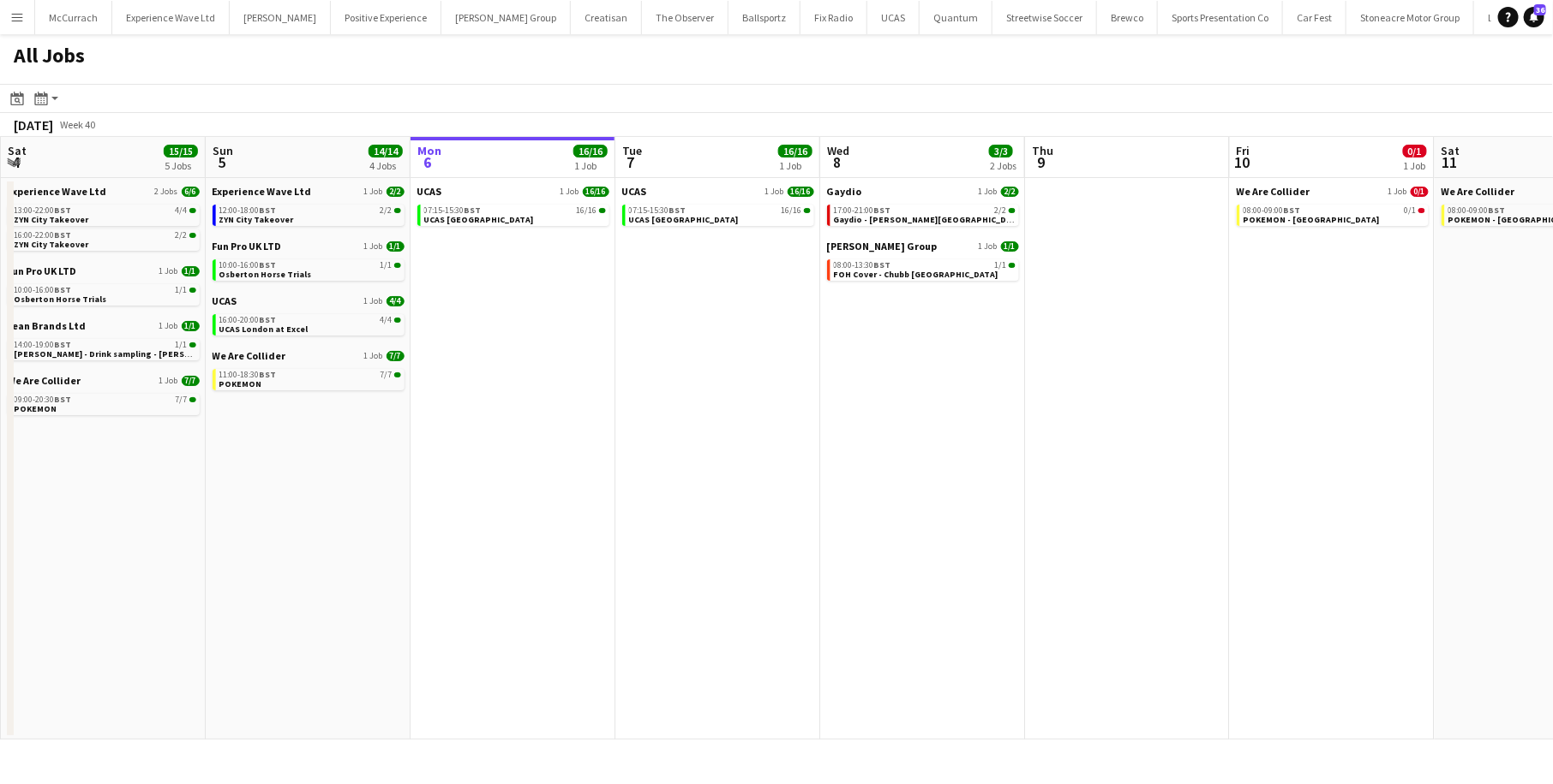
scroll to position [0, 348]
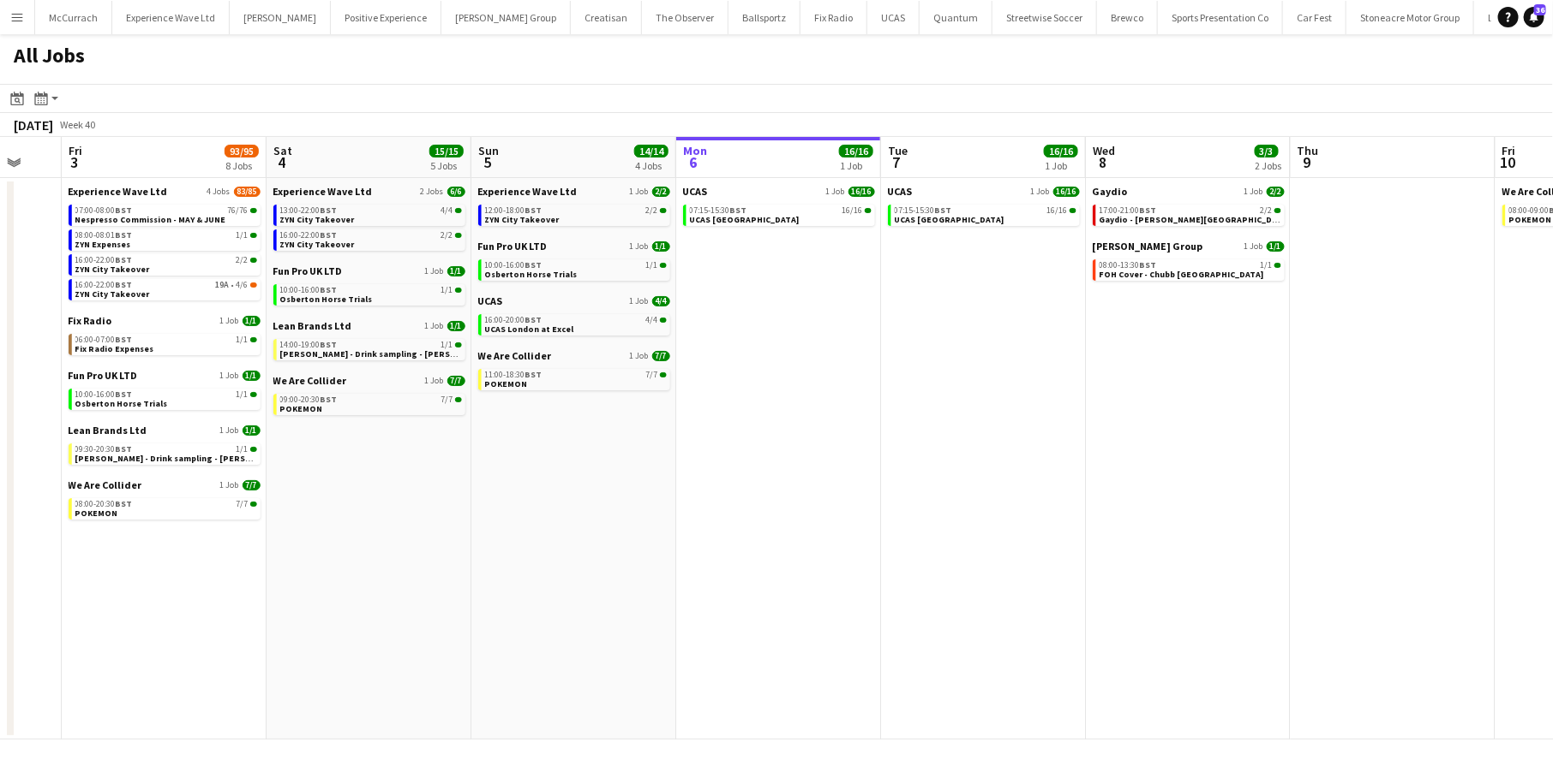
click at [557, 281] on div "Fun Pro UK LTD 1 Job 1/1 10:00-16:00 BST 1/1 Osberton Horse Trials" at bounding box center [574, 266] width 192 height 55
click at [552, 278] on app-brief-job-card "10:00-16:00 BST 1/1 Osberton Horse Trials" at bounding box center [574, 269] width 192 height 21
click at [632, 262] on div "10:00-16:00 BST 1/1" at bounding box center [576, 265] width 182 height 9
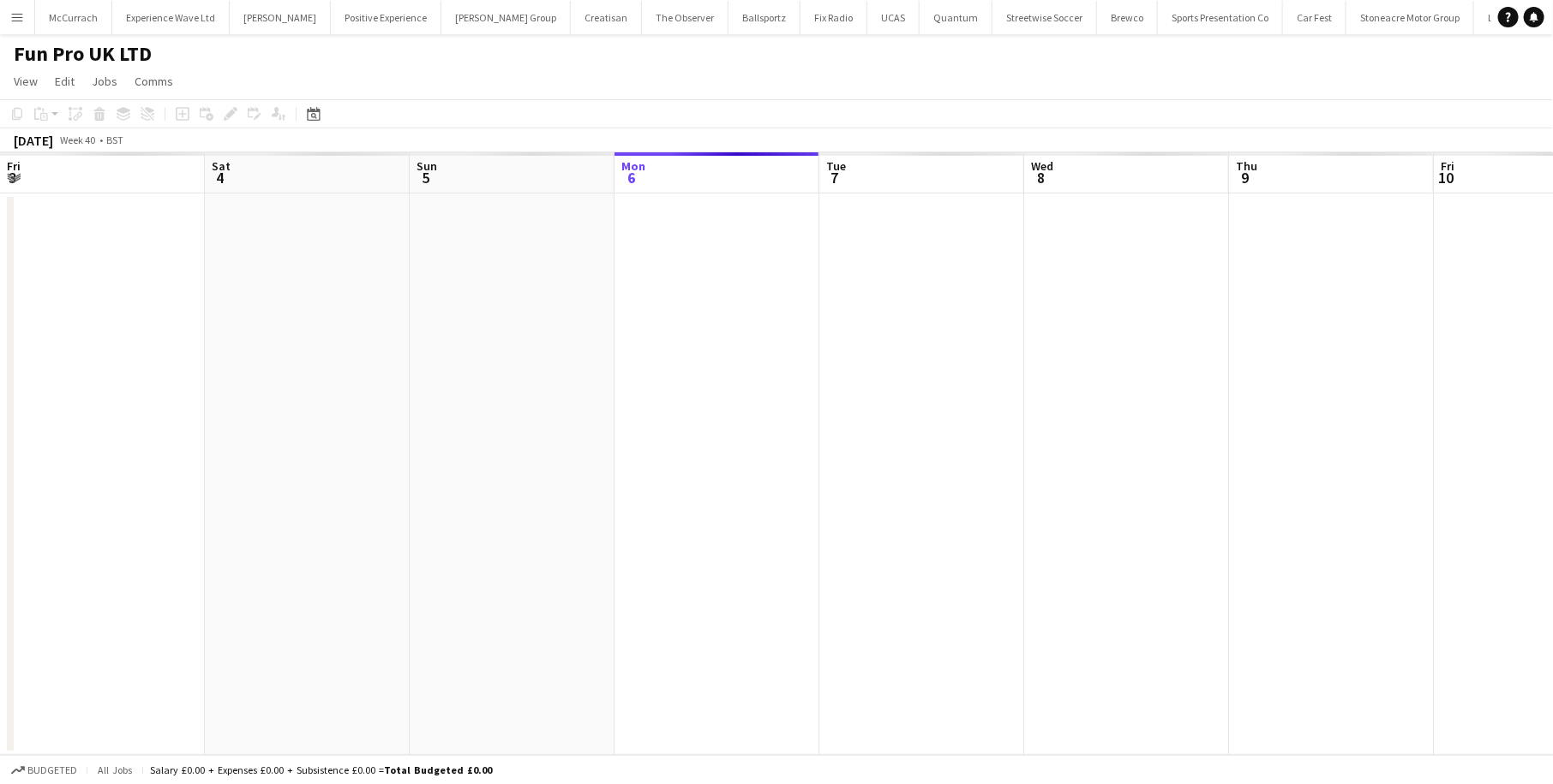
scroll to position [0, 698]
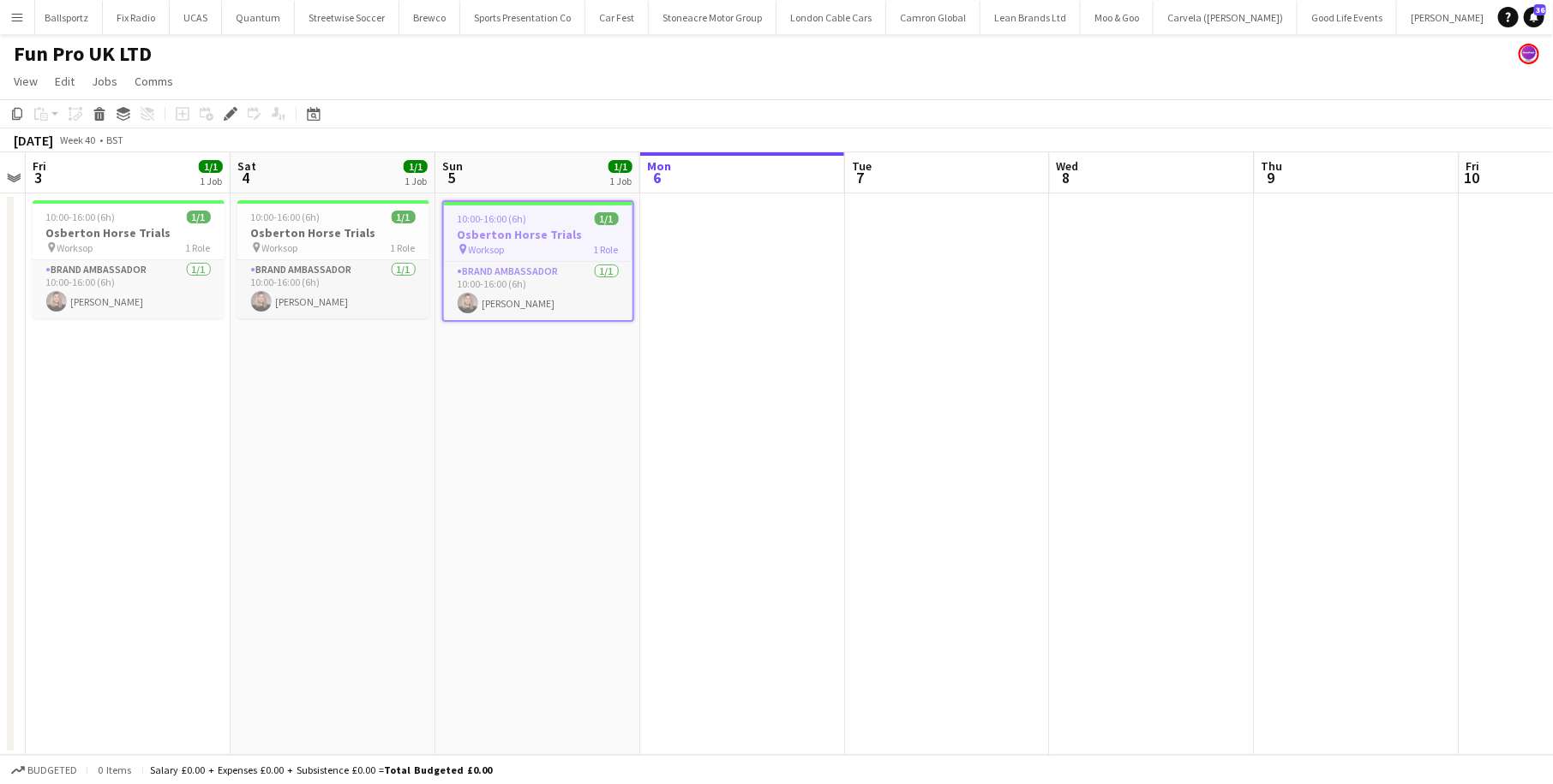
click at [19, 23] on app-icon "Menu" at bounding box center [17, 17] width 14 height 14
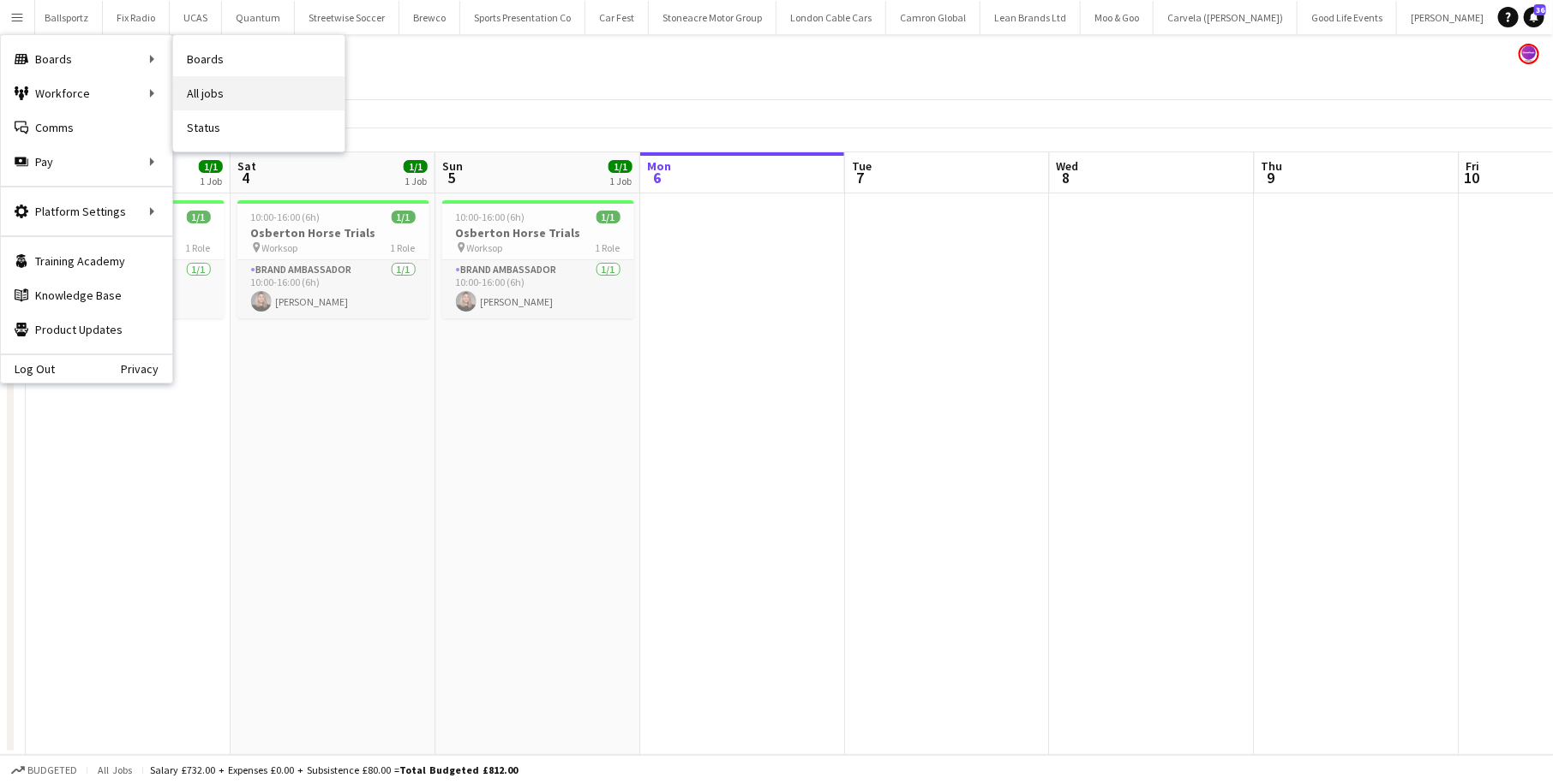
click at [228, 80] on link "All jobs" at bounding box center [259, 93] width 172 height 34
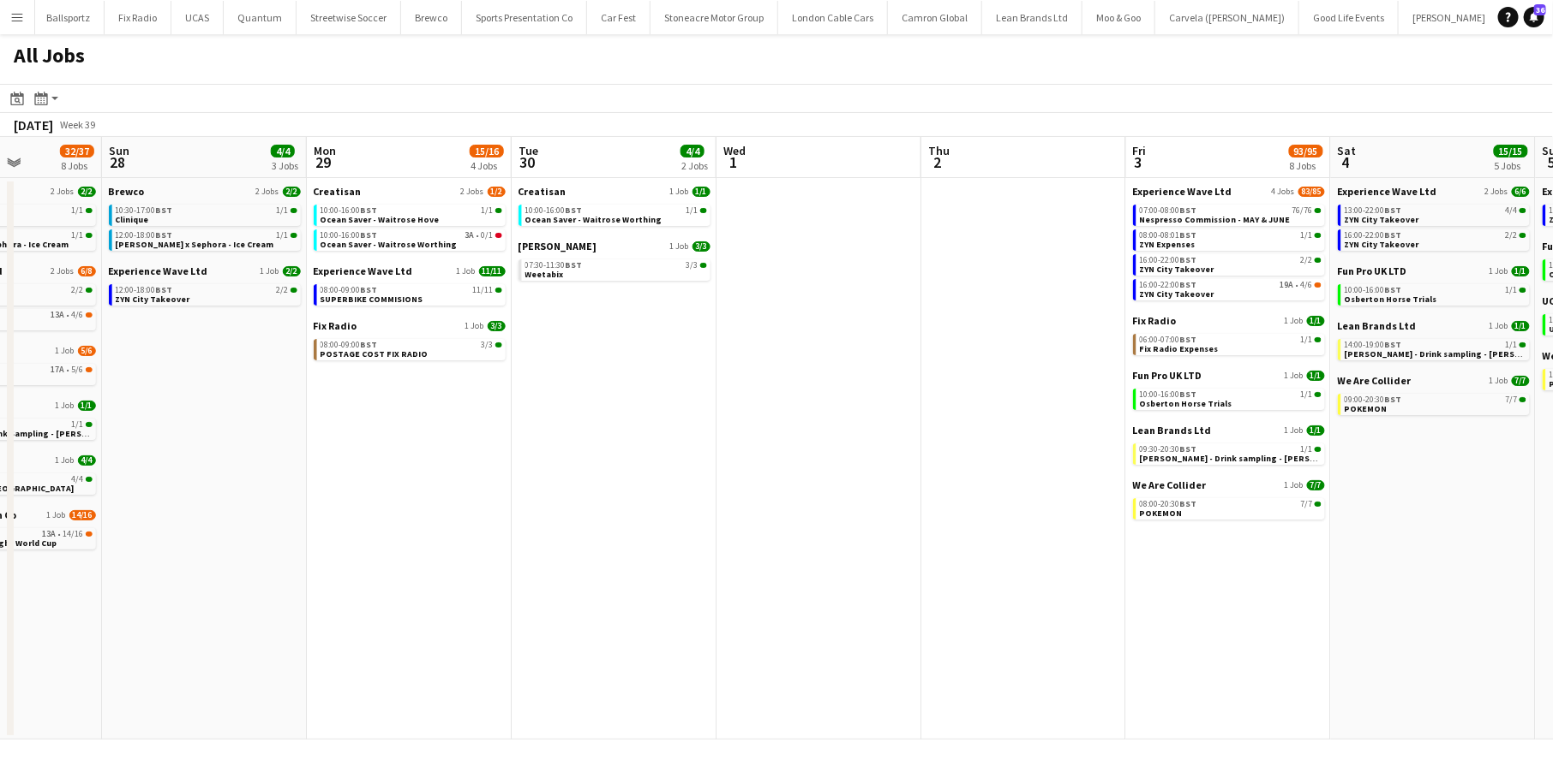
scroll to position [0, 463]
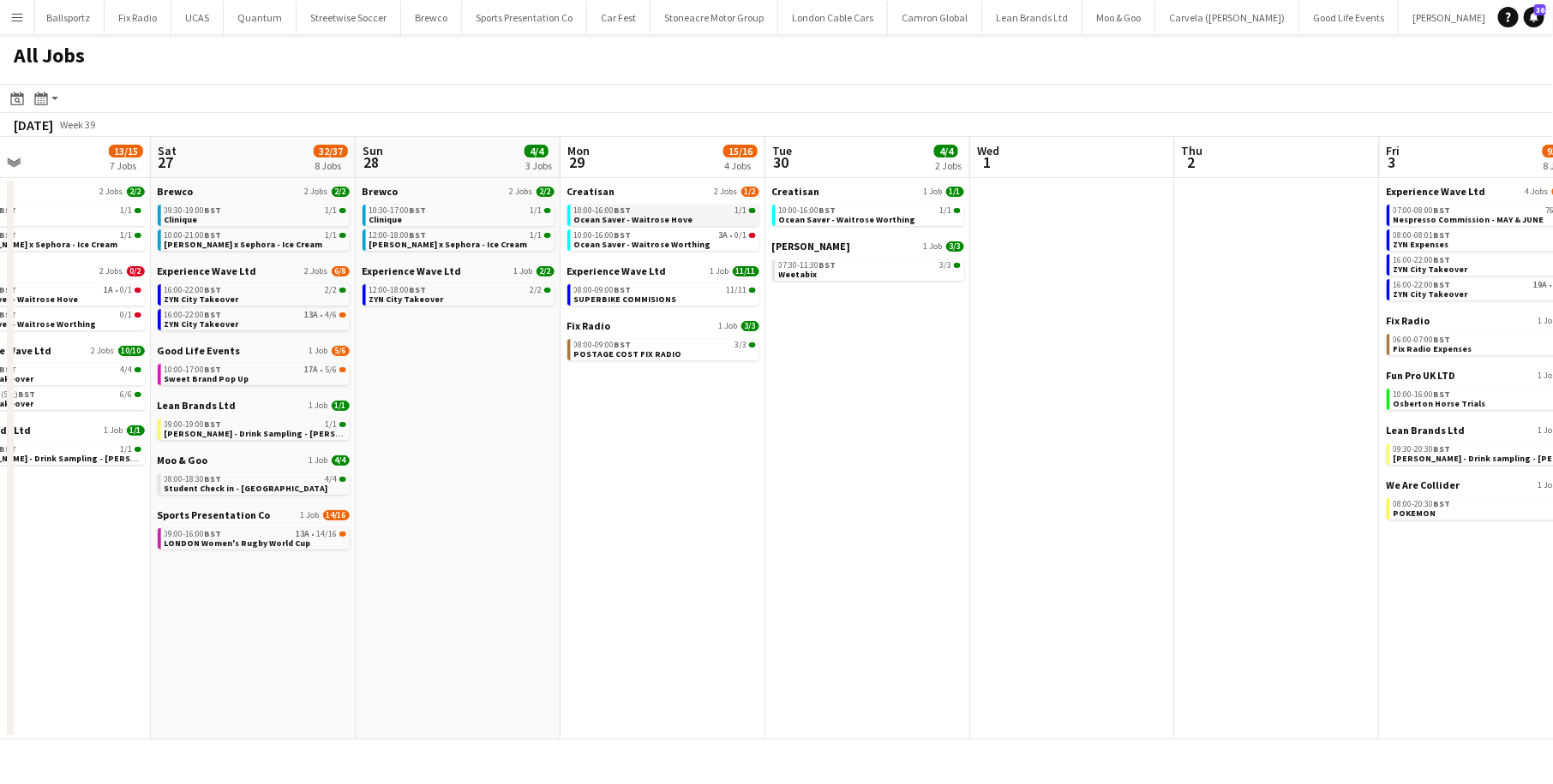
click at [615, 214] on span "Ocean Saver - Waitrose Hove" at bounding box center [633, 219] width 119 height 11
